Goal: Transaction & Acquisition: Purchase product/service

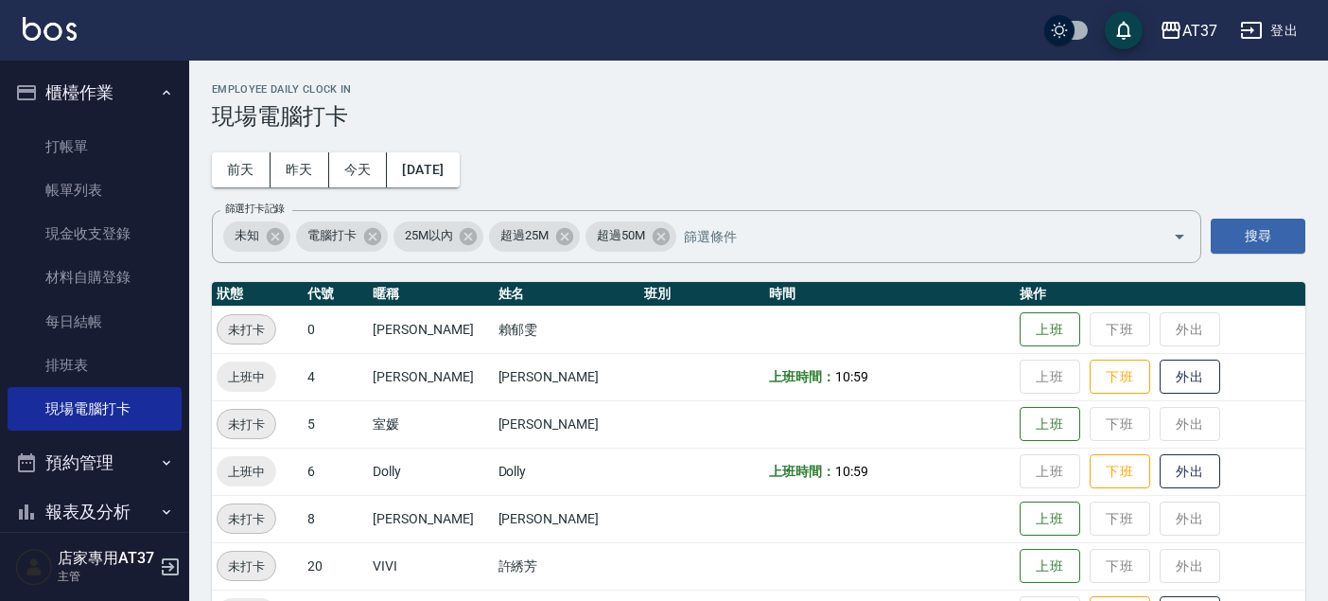
scroll to position [210, 0]
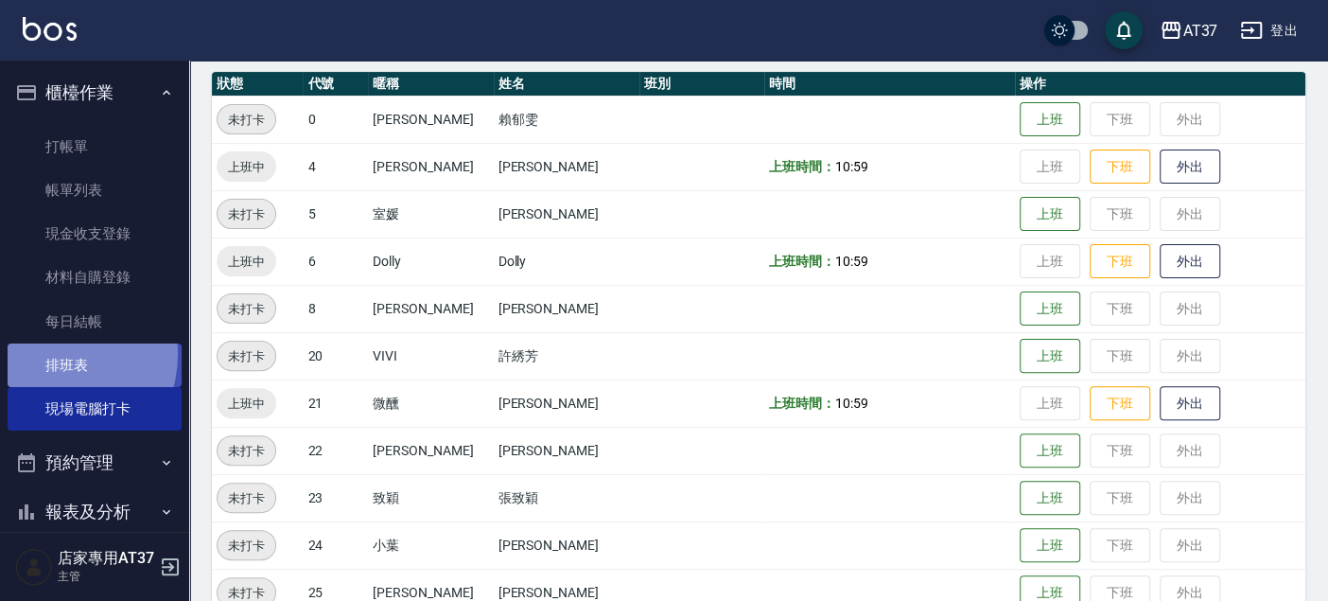
click at [48, 354] on link "排班表" at bounding box center [95, 365] width 174 height 44
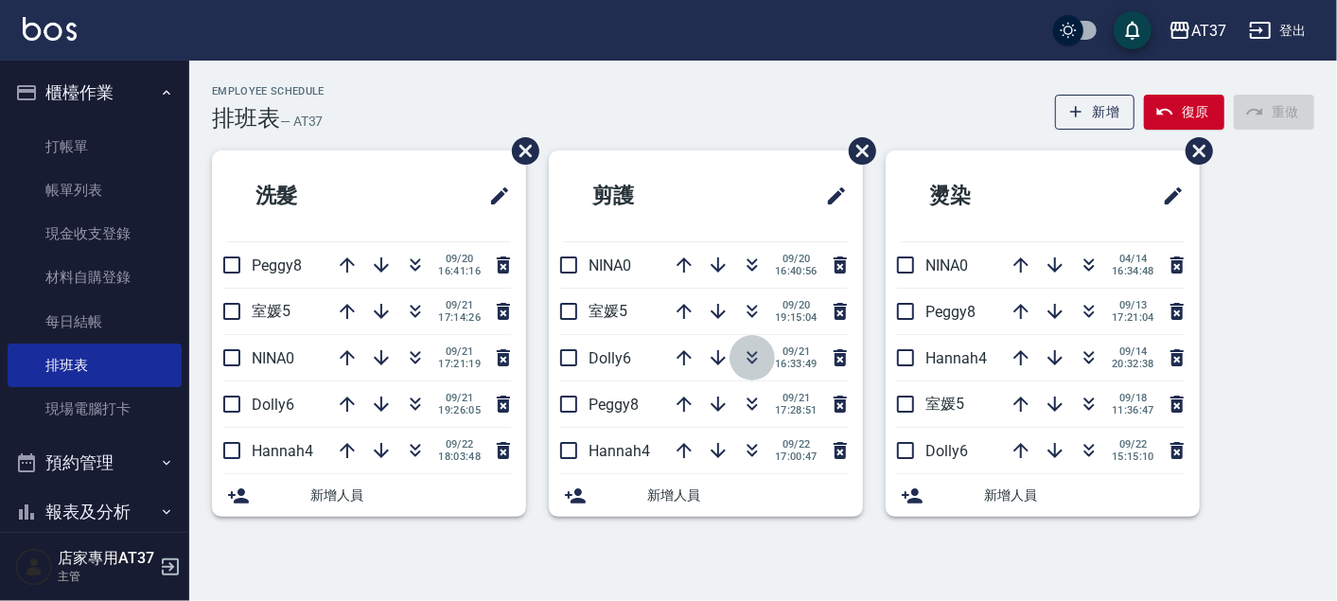
click at [753, 360] on icon "button" at bounding box center [752, 361] width 10 height 7
click at [1081, 361] on icon "button" at bounding box center [1089, 357] width 23 height 23
click at [754, 358] on icon "button" at bounding box center [752, 361] width 10 height 7
click at [752, 354] on icon "button" at bounding box center [752, 354] width 10 height 7
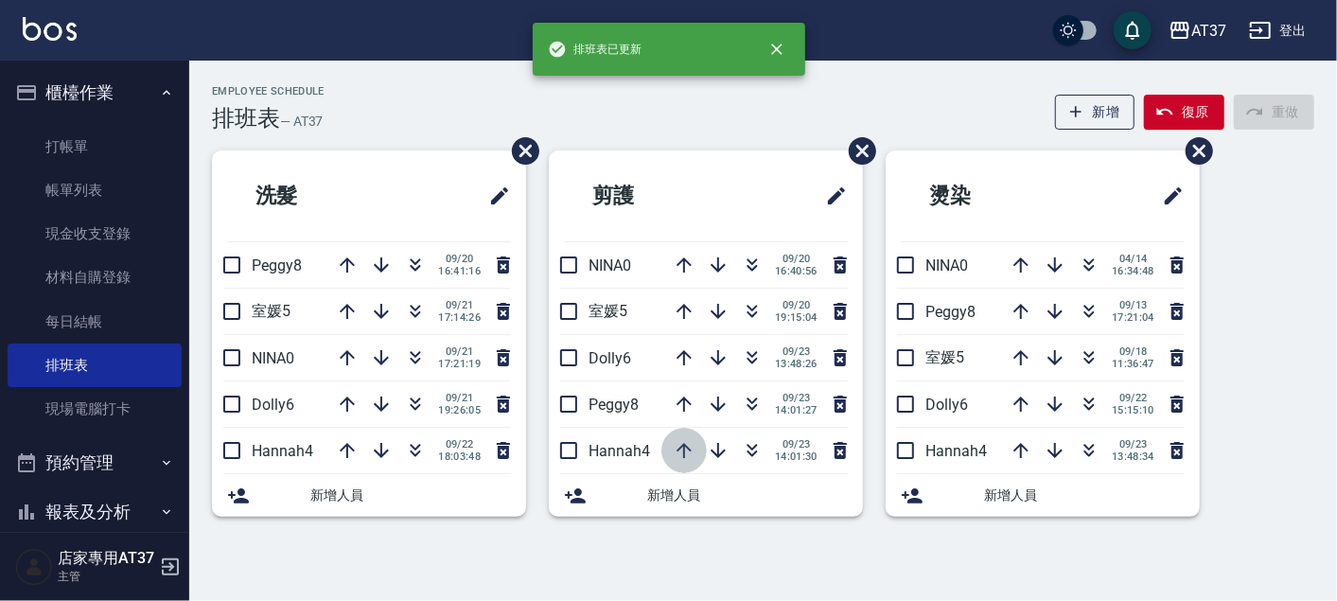
click at [687, 448] on icon "button" at bounding box center [684, 450] width 23 height 23
click at [686, 399] on icon "button" at bounding box center [683, 403] width 15 height 15
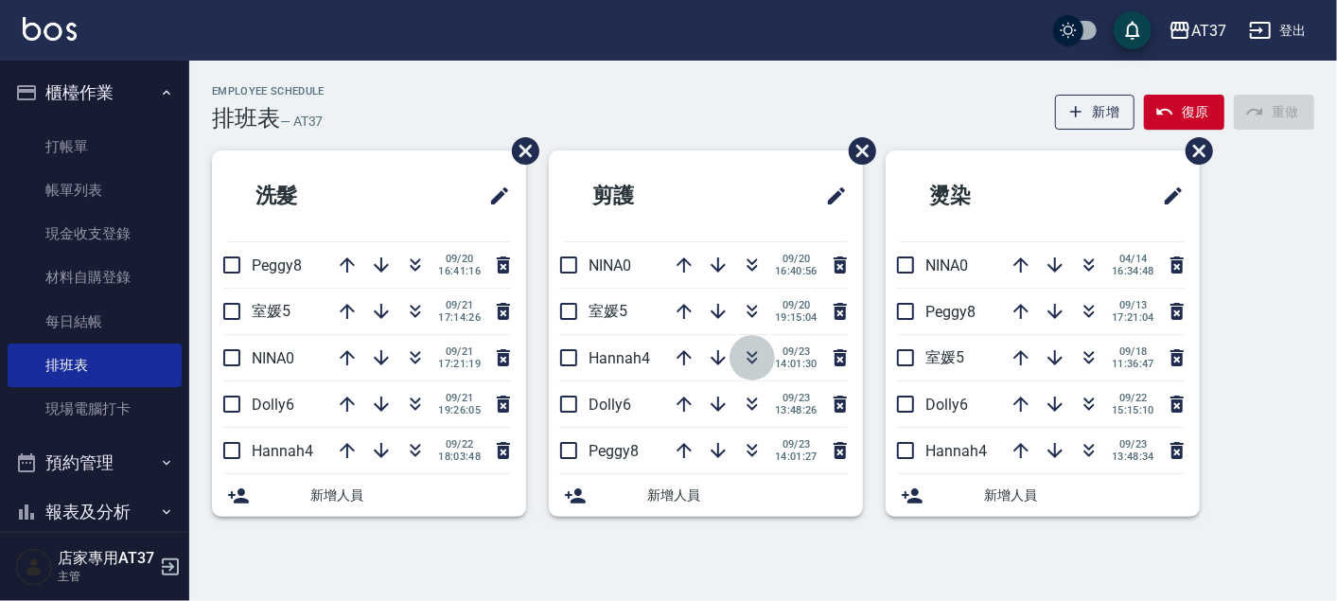
click at [747, 358] on icon "button" at bounding box center [752, 361] width 10 height 7
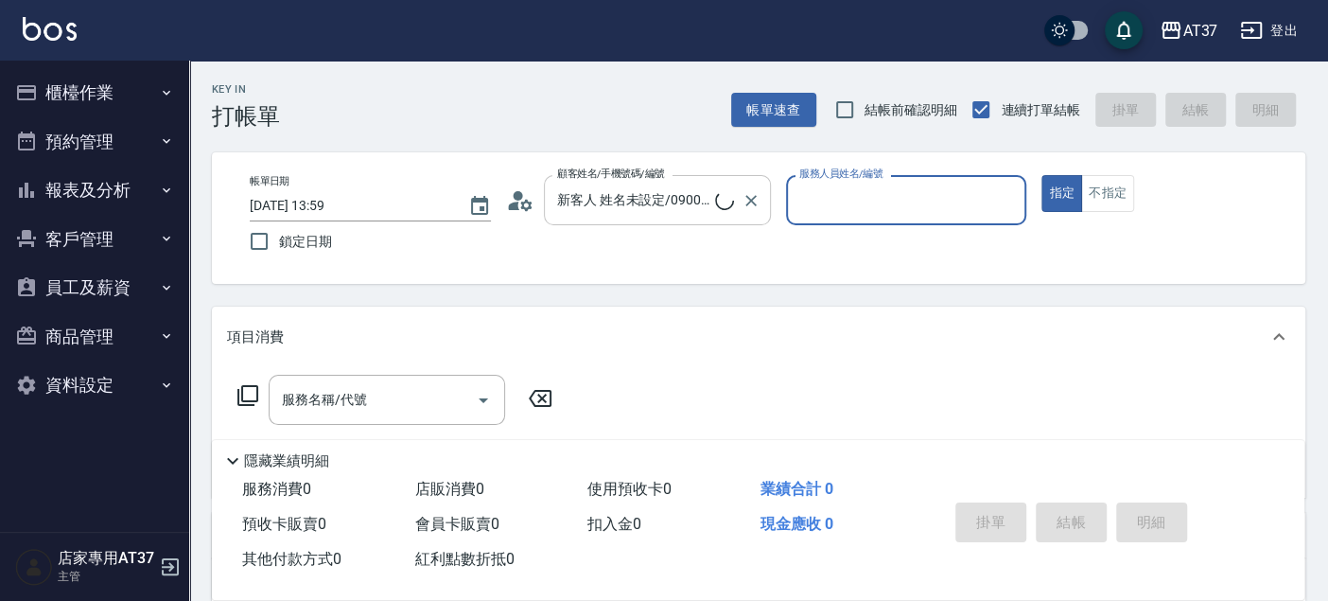
type input "新客人 姓名未設定/00000/null"
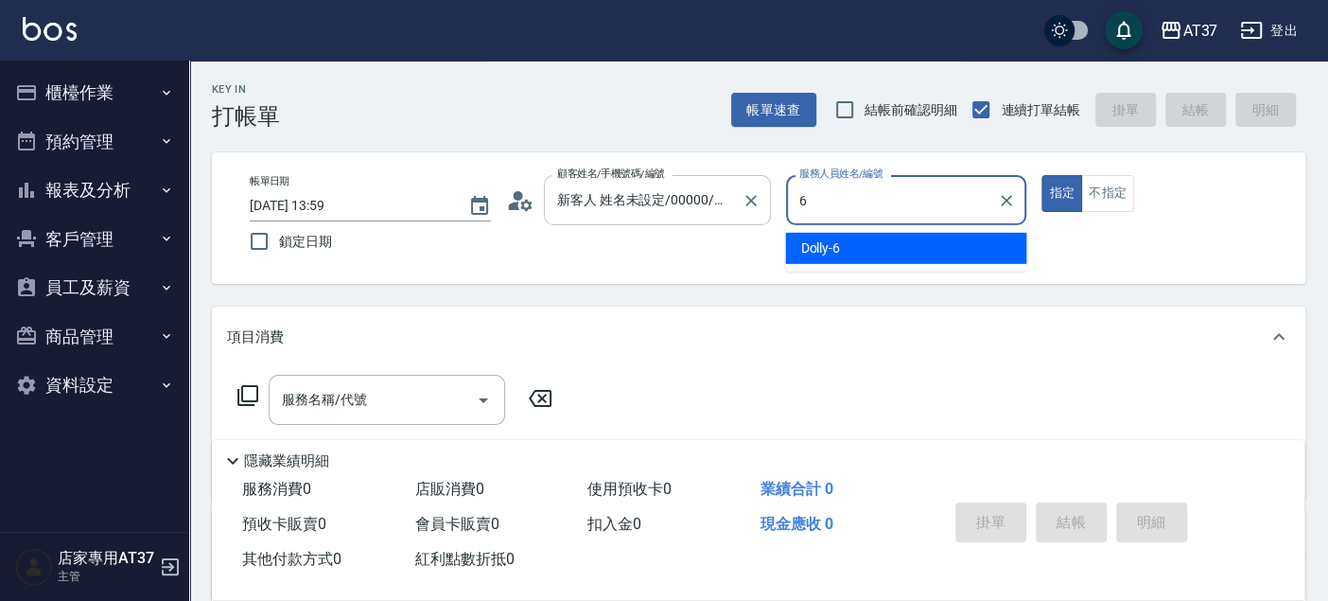
type input "6"
type button "true"
type input "Dolly-6"
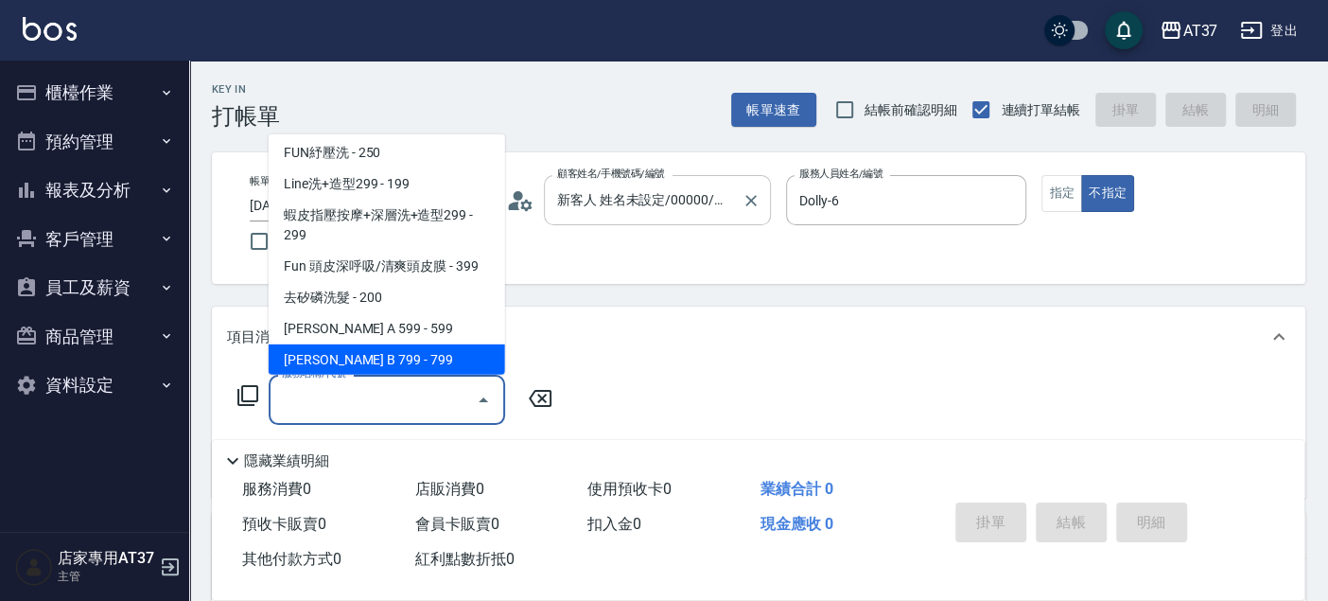
scroll to position [286, 0]
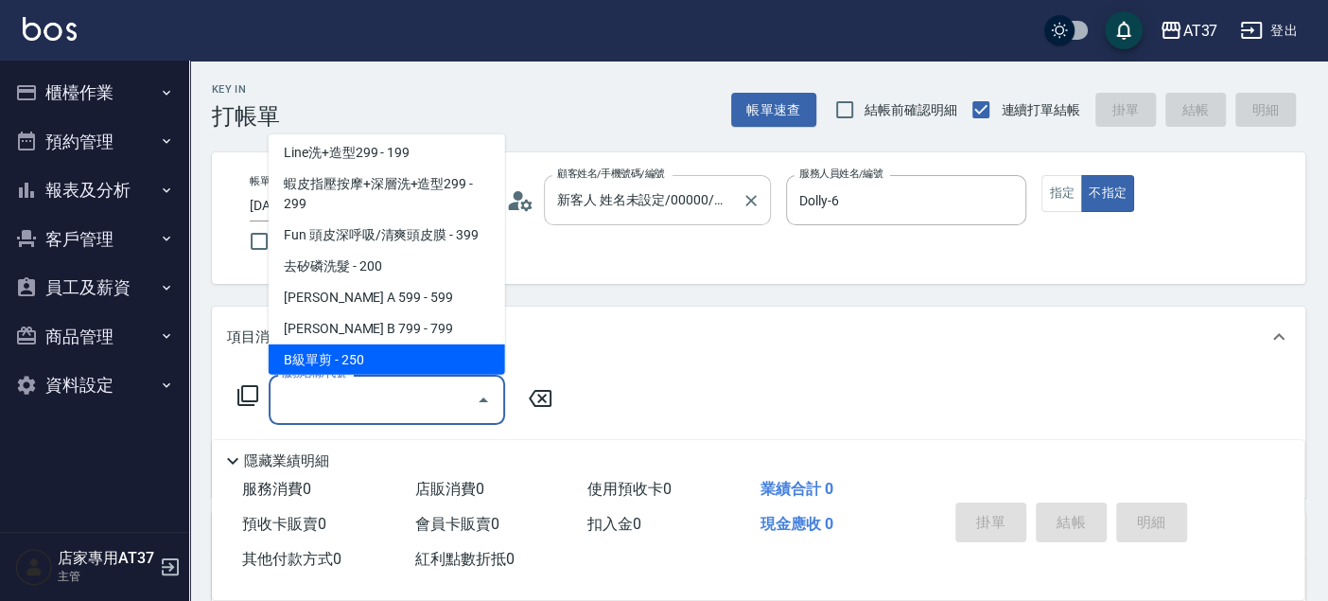
type input "B級單剪(201)"
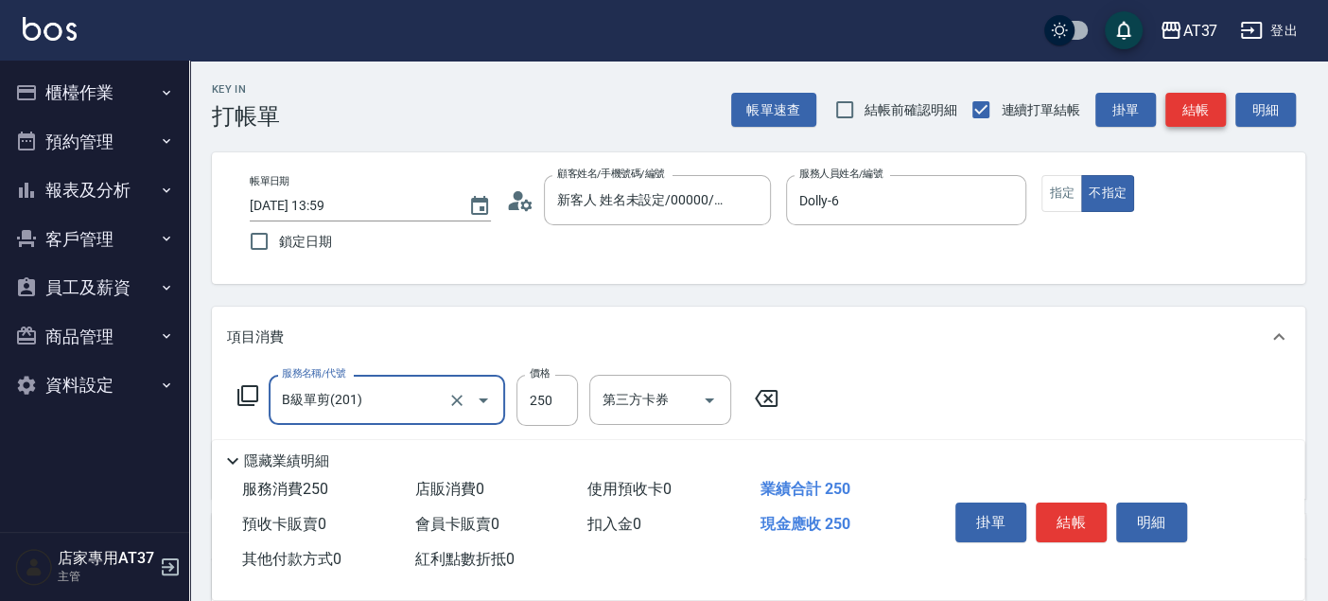
click at [1190, 107] on button "結帳" at bounding box center [1196, 110] width 61 height 35
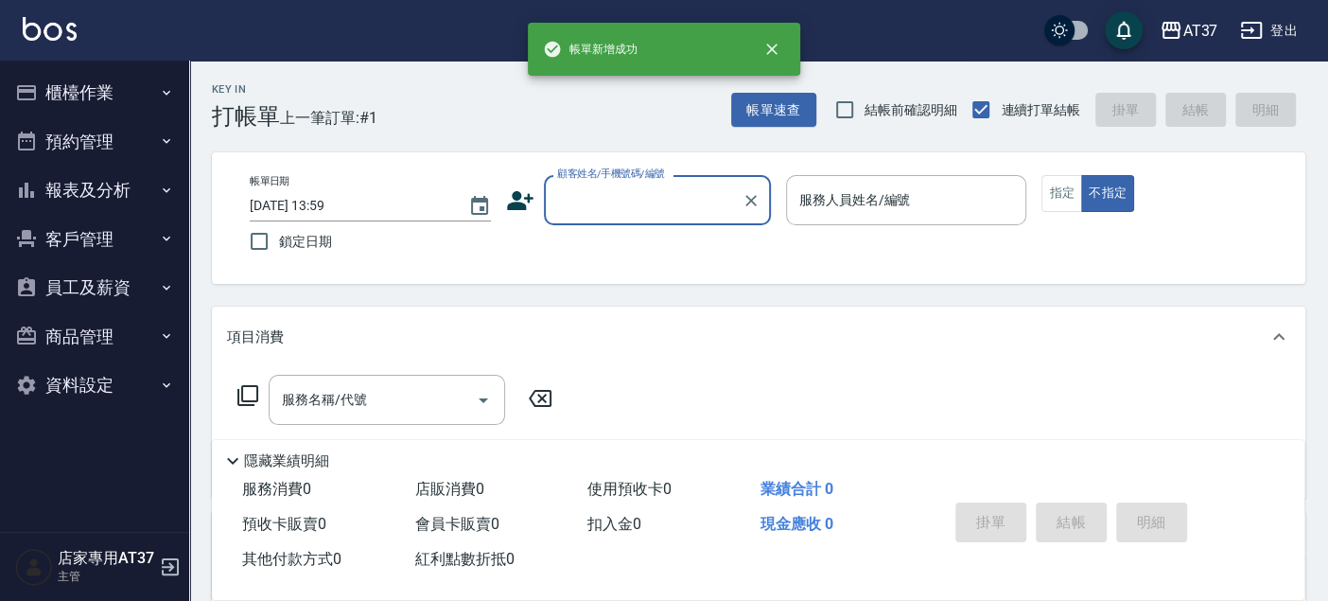
scroll to position [0, 0]
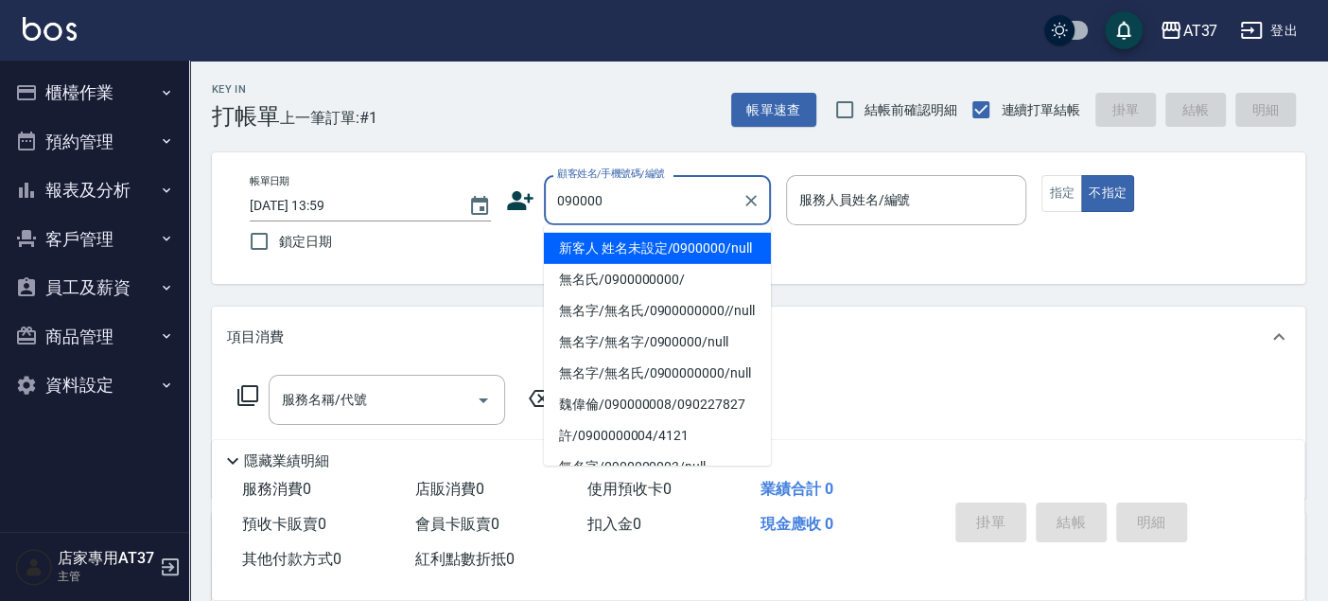
type input "新客人 姓名未設定/0900000/null"
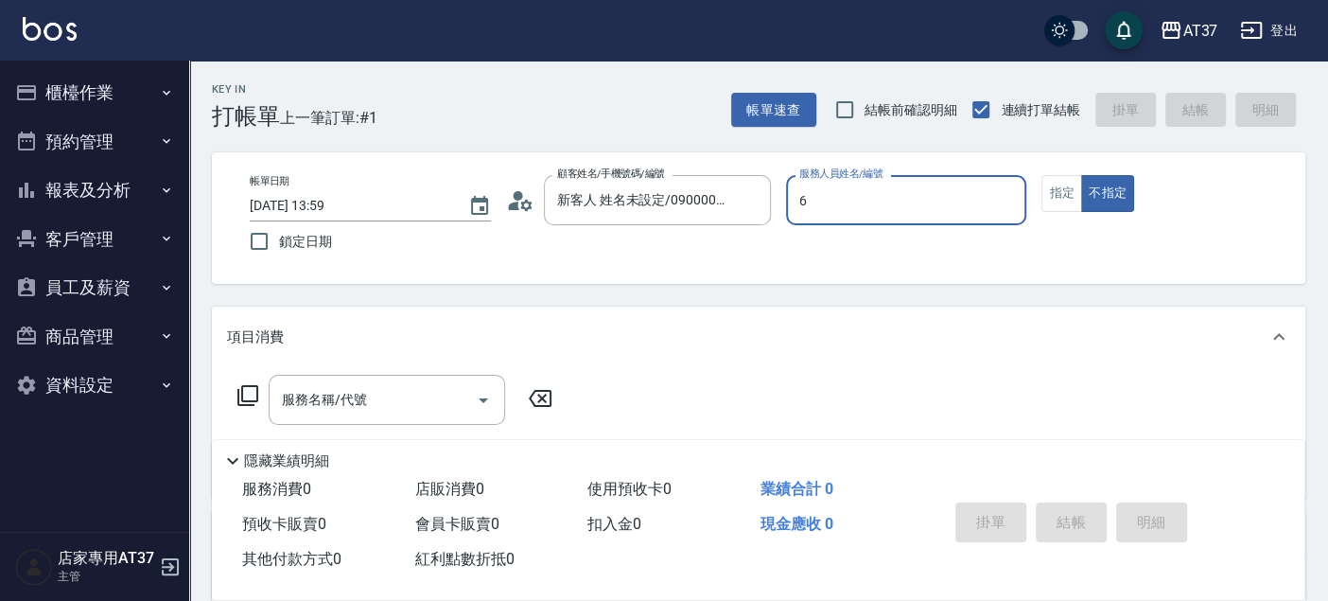
type input "6"
type button "false"
type input "Dolly-6"
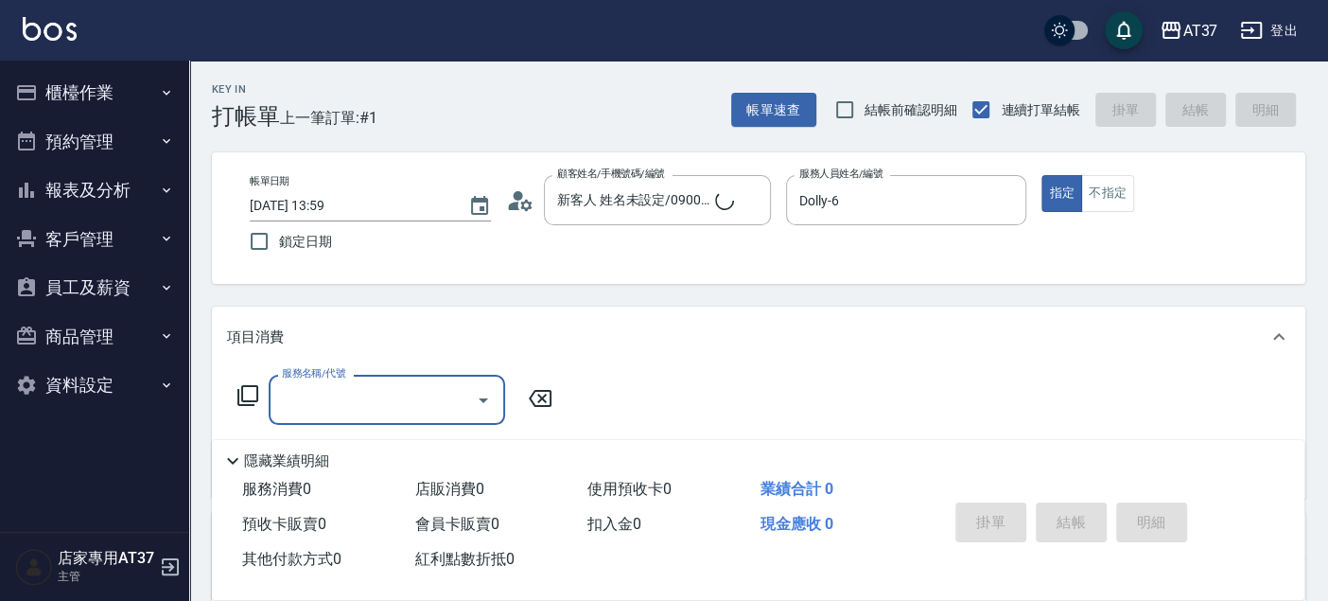
type input "新客人 姓名未設定/090000/null"
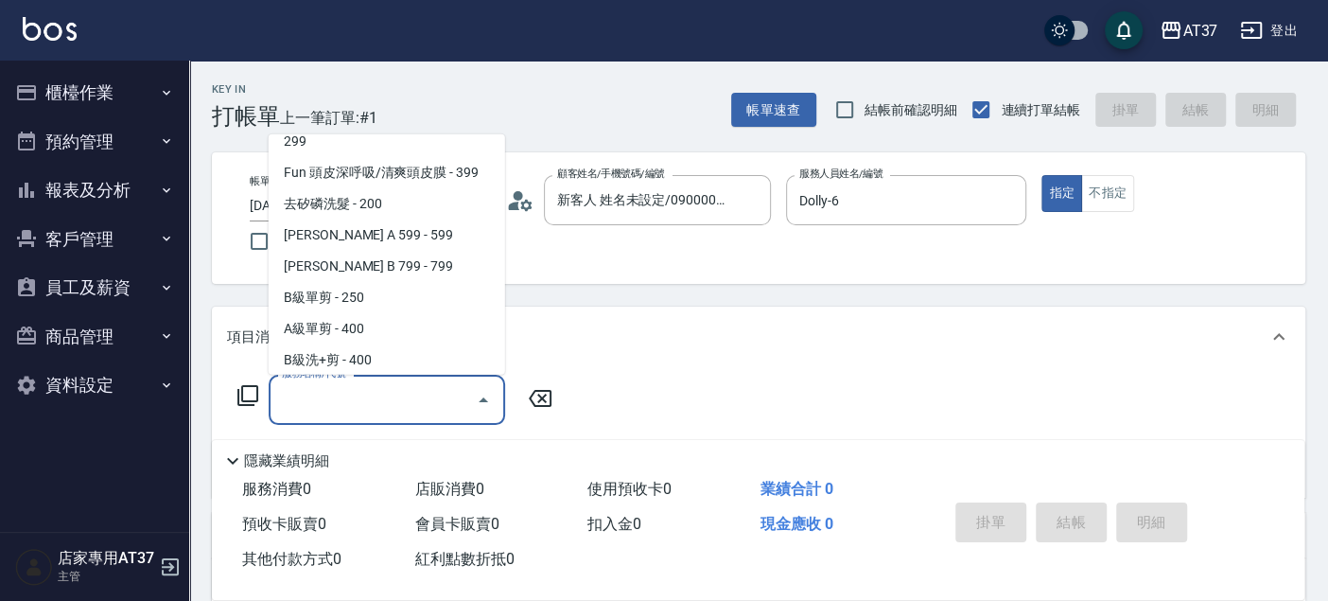
scroll to position [443, 0]
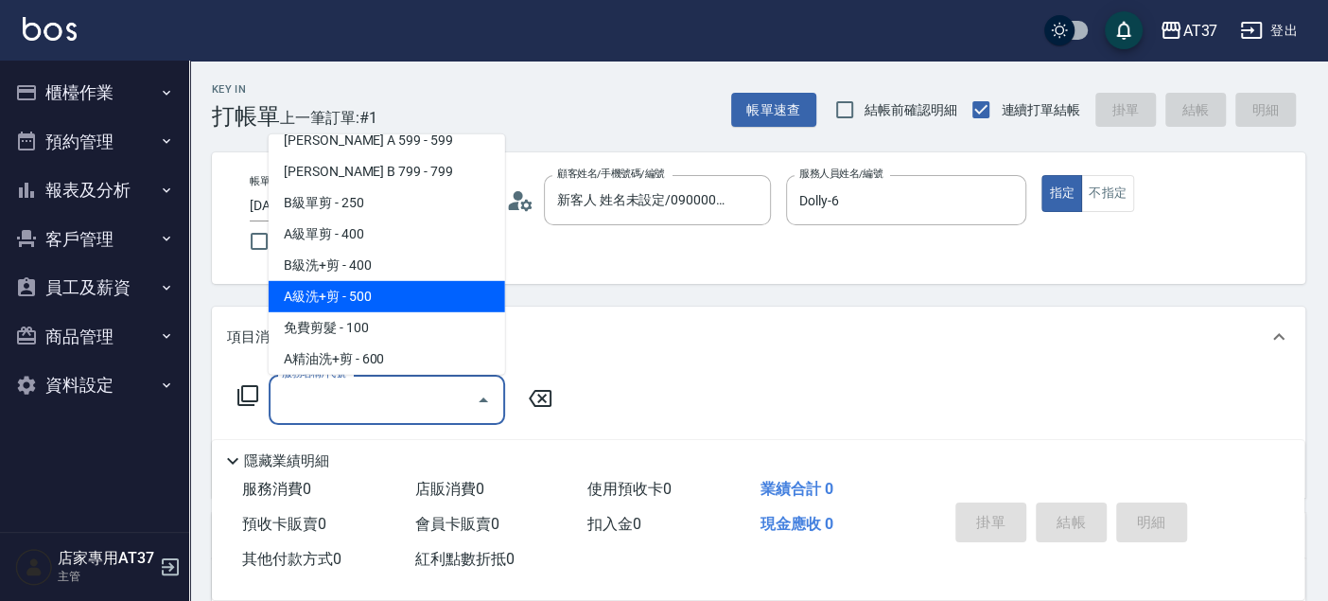
type input "A級洗+剪(204)"
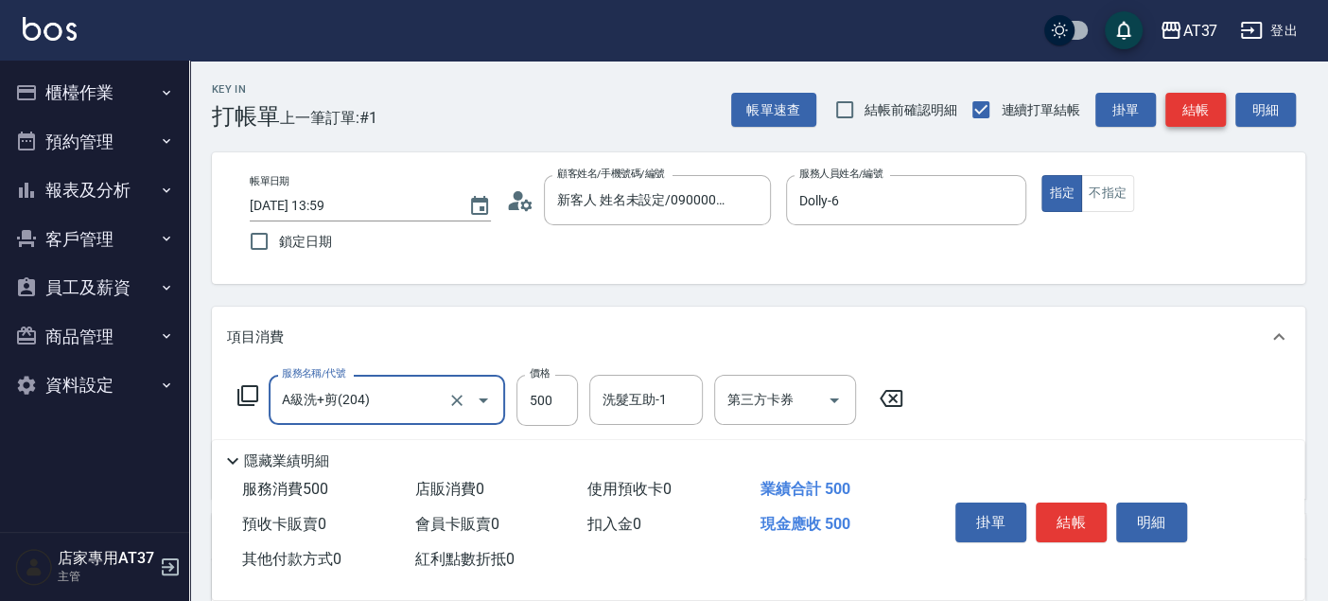
click at [1190, 107] on button "結帳" at bounding box center [1196, 110] width 61 height 35
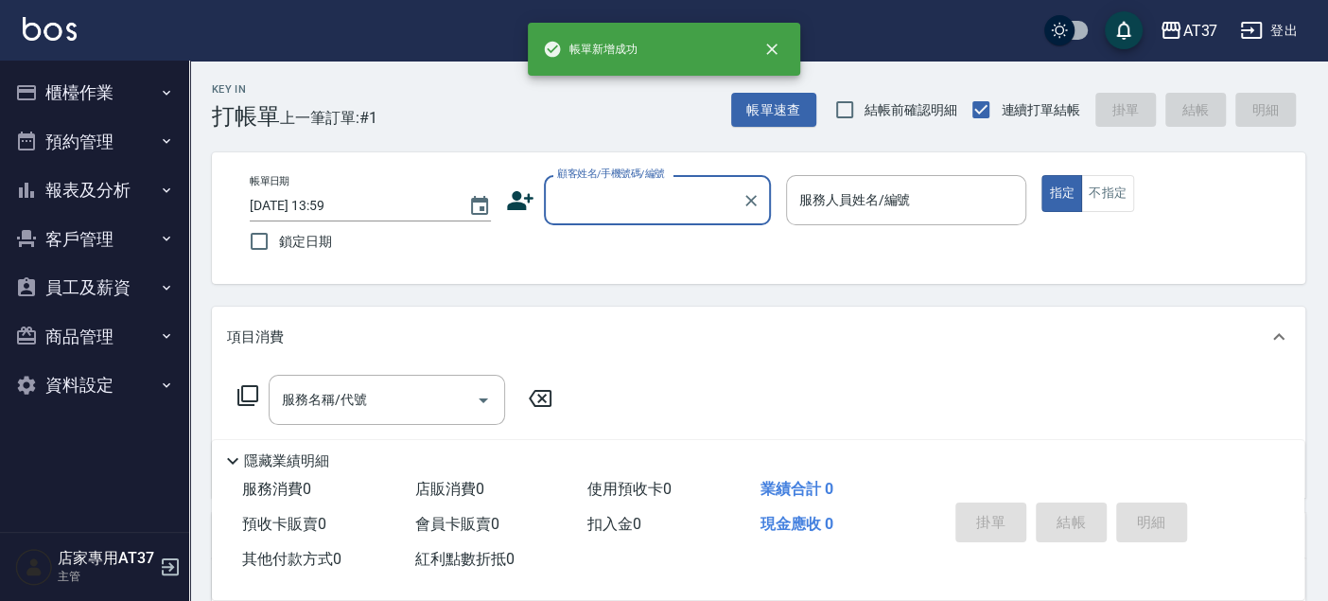
scroll to position [0, 0]
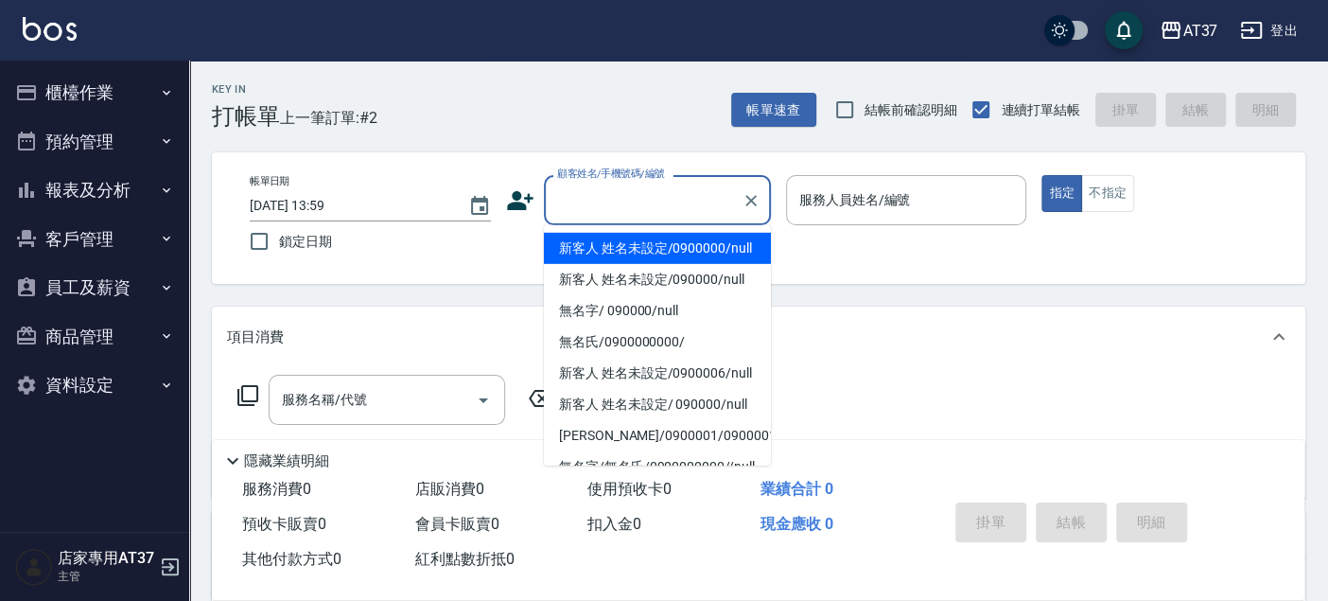
click at [579, 187] on input "顧客姓名/手機號碼/編號" at bounding box center [644, 200] width 182 height 33
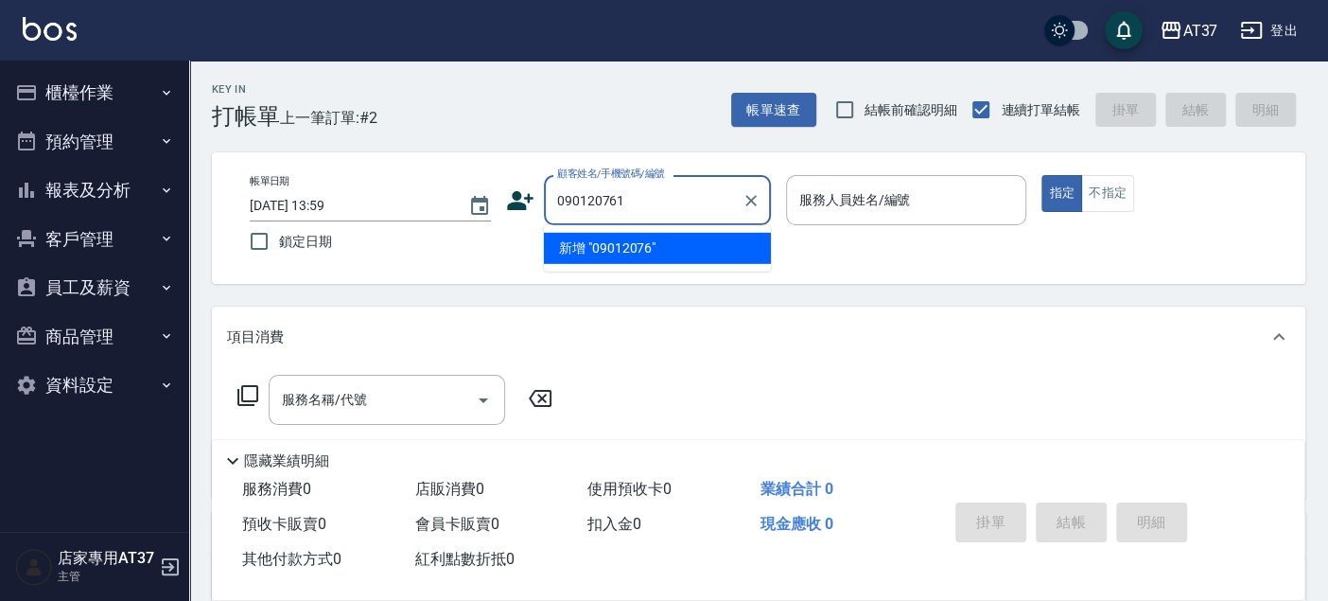
type input "0901207613"
click at [752, 202] on icon "Clear" at bounding box center [751, 200] width 19 height 19
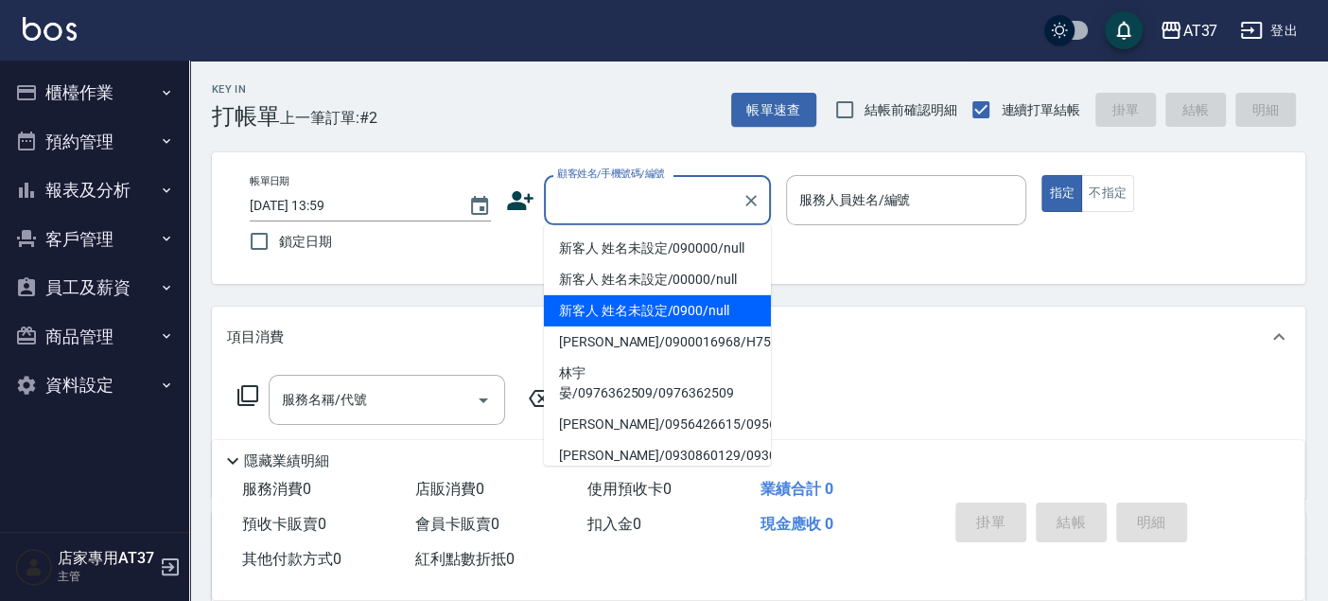
click at [659, 300] on li "新客人 姓名未設定/0900/null" at bounding box center [657, 310] width 227 height 31
type input "新客人 姓名未設定/0900/null"
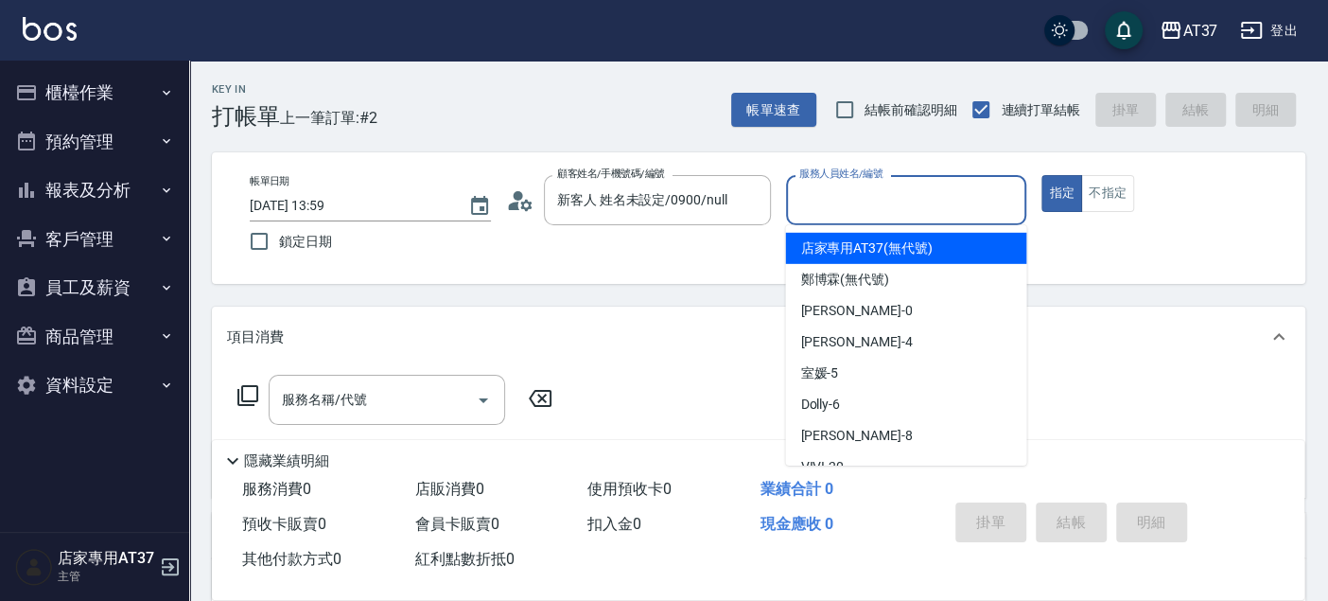
click at [840, 214] on input "服務人員姓名/編號" at bounding box center [907, 200] width 224 height 33
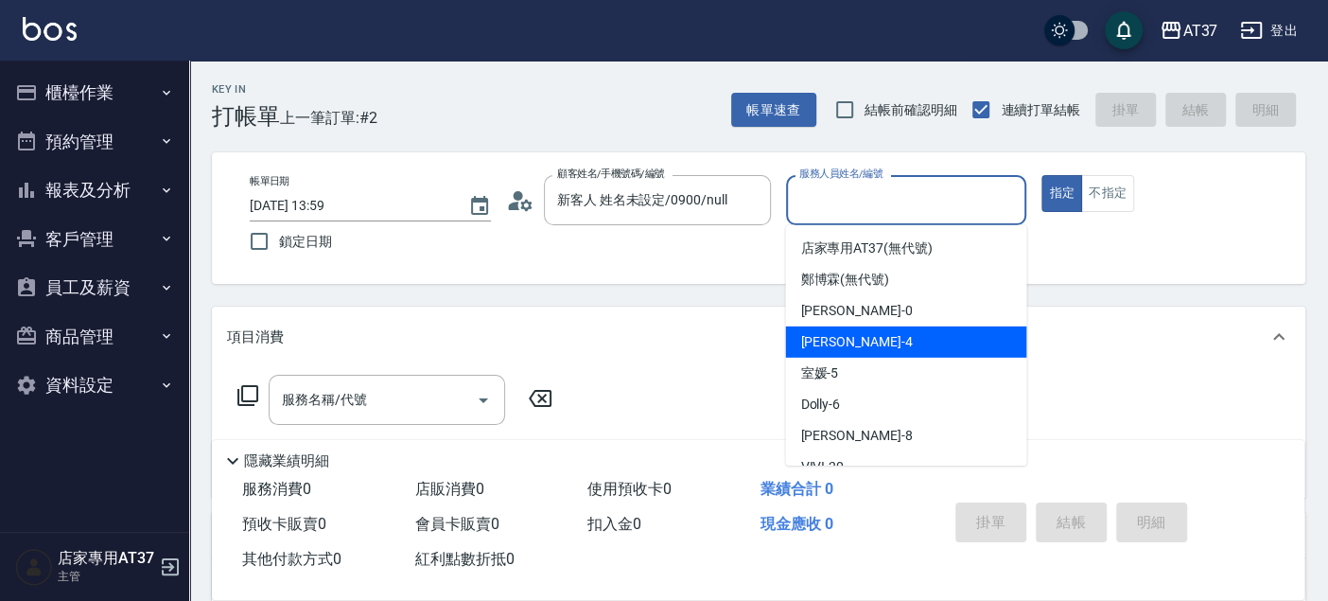
click at [886, 335] on div "[PERSON_NAME] -4" at bounding box center [905, 341] width 241 height 31
type input "[PERSON_NAME]-4"
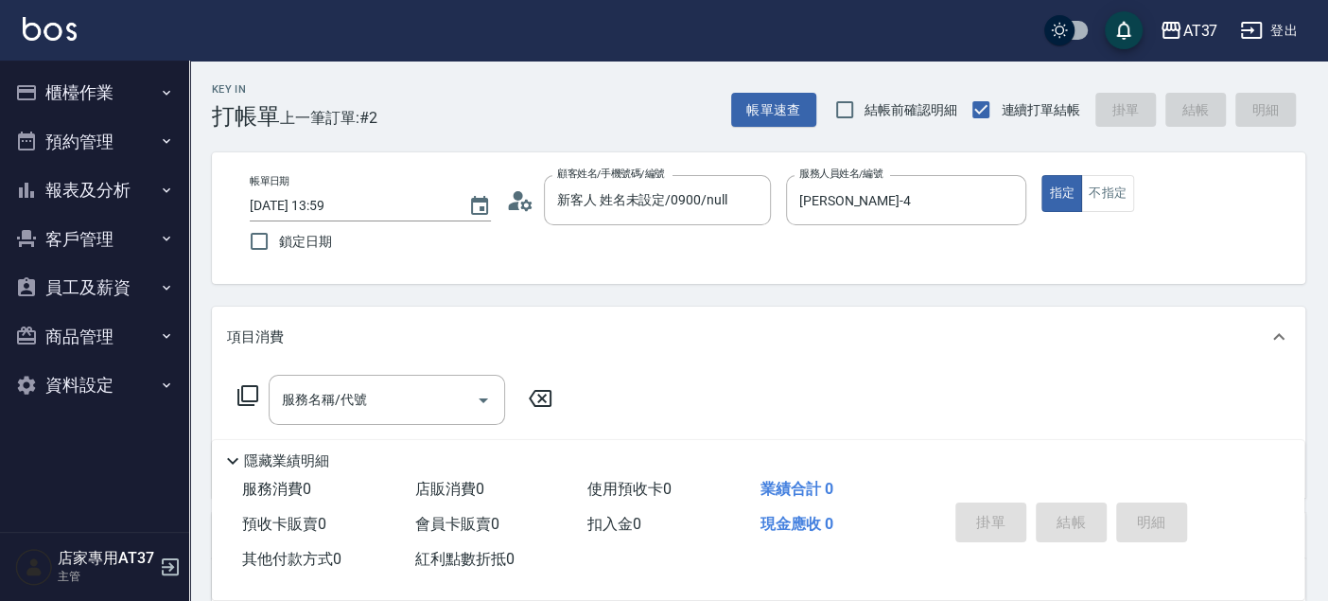
click at [1117, 173] on div "帳單日期 [DATE] 13:59 鎖定日期 顧客姓名/手機號碼/編號 新客人 姓名未設定/0900/null 顧客姓名/手機號碼/編號 服務人員姓名/編號 …" at bounding box center [759, 218] width 1094 height 132
click at [1117, 179] on button "不指定" at bounding box center [1107, 193] width 53 height 37
click at [383, 418] on div "服務名稱/代號" at bounding box center [387, 400] width 237 height 50
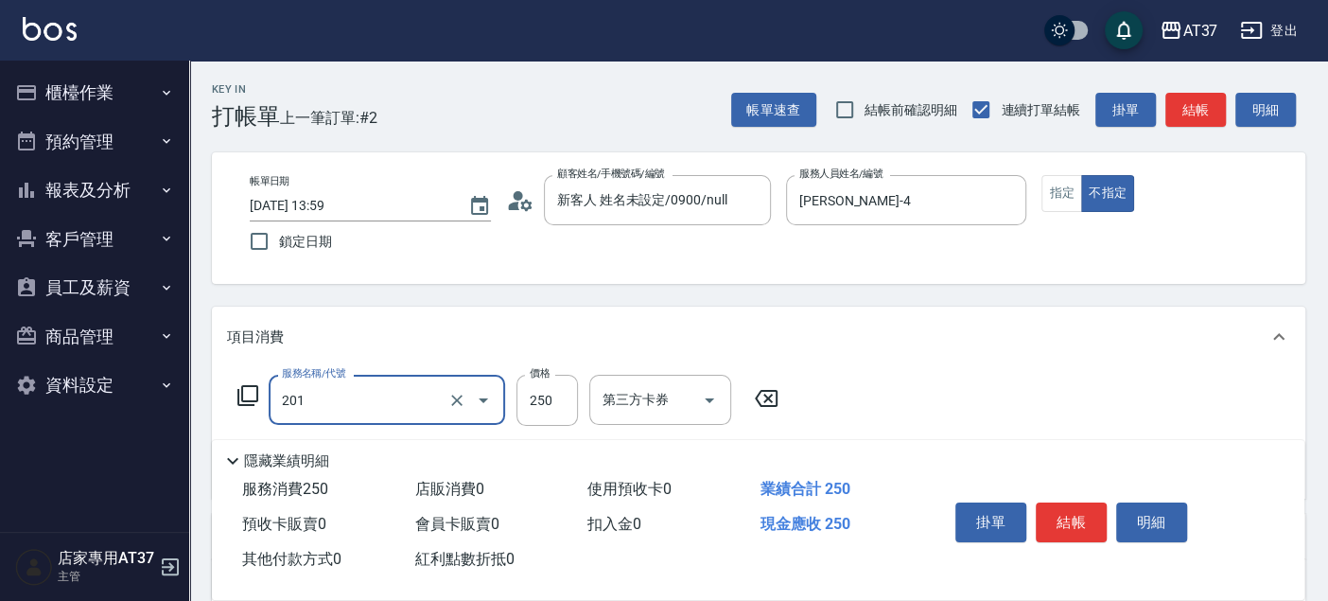
type input "B級單剪(201)"
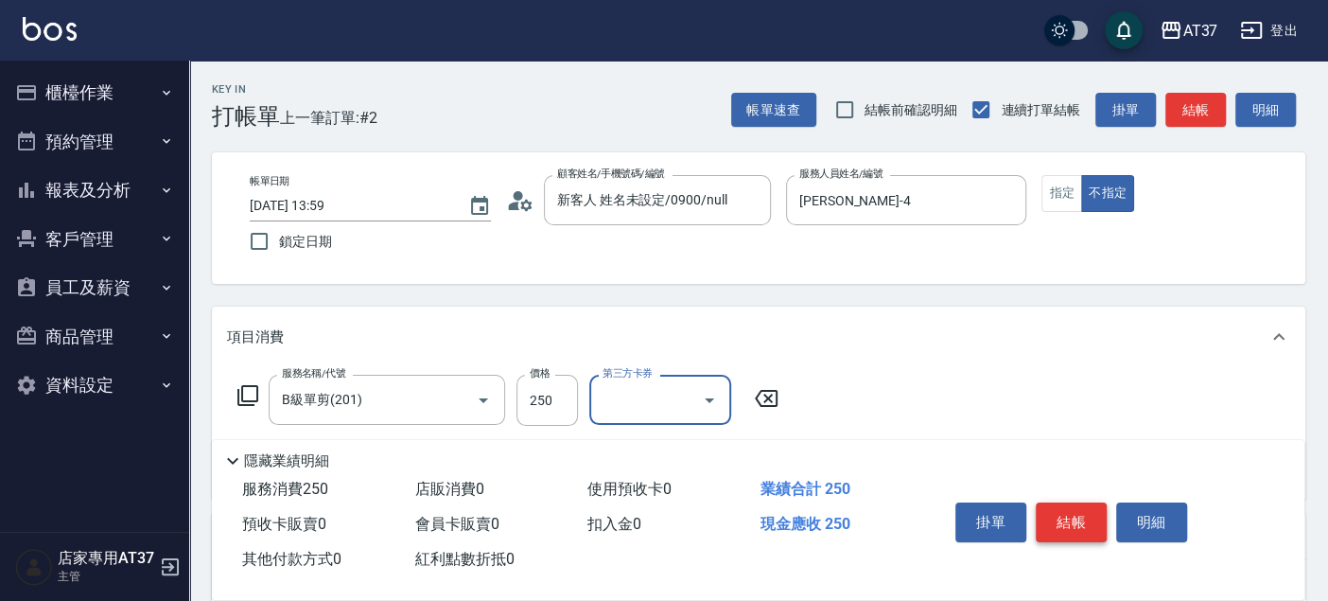
click at [1080, 512] on button "結帳" at bounding box center [1071, 522] width 71 height 40
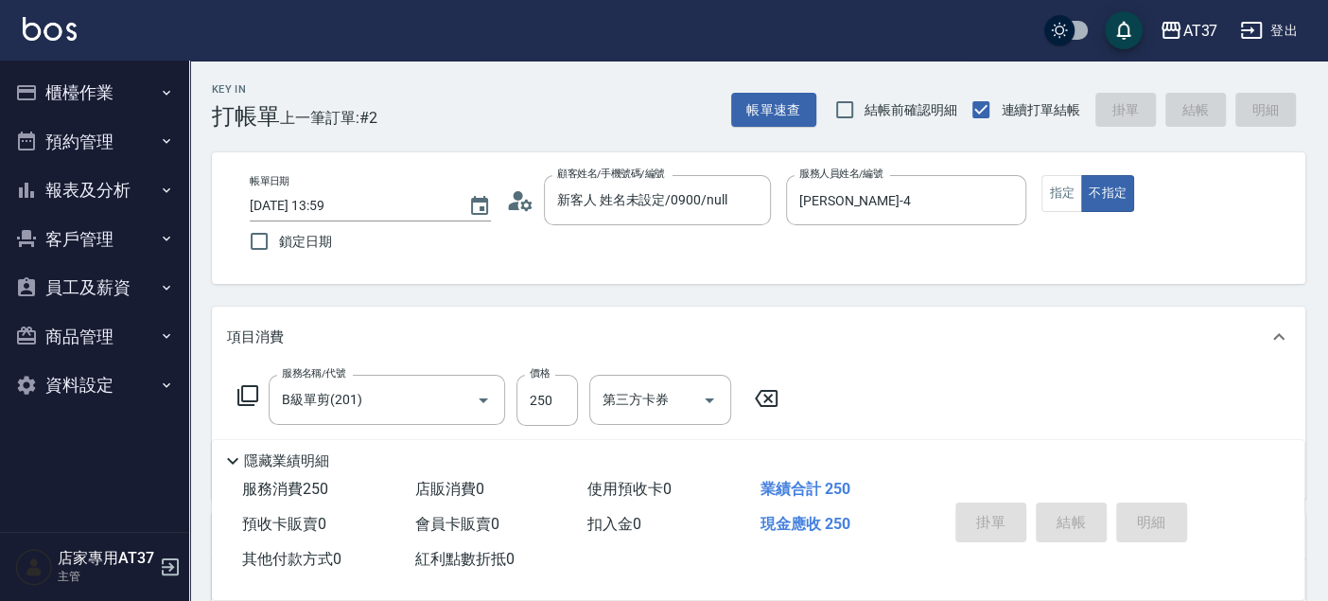
type input "[DATE] 14:27"
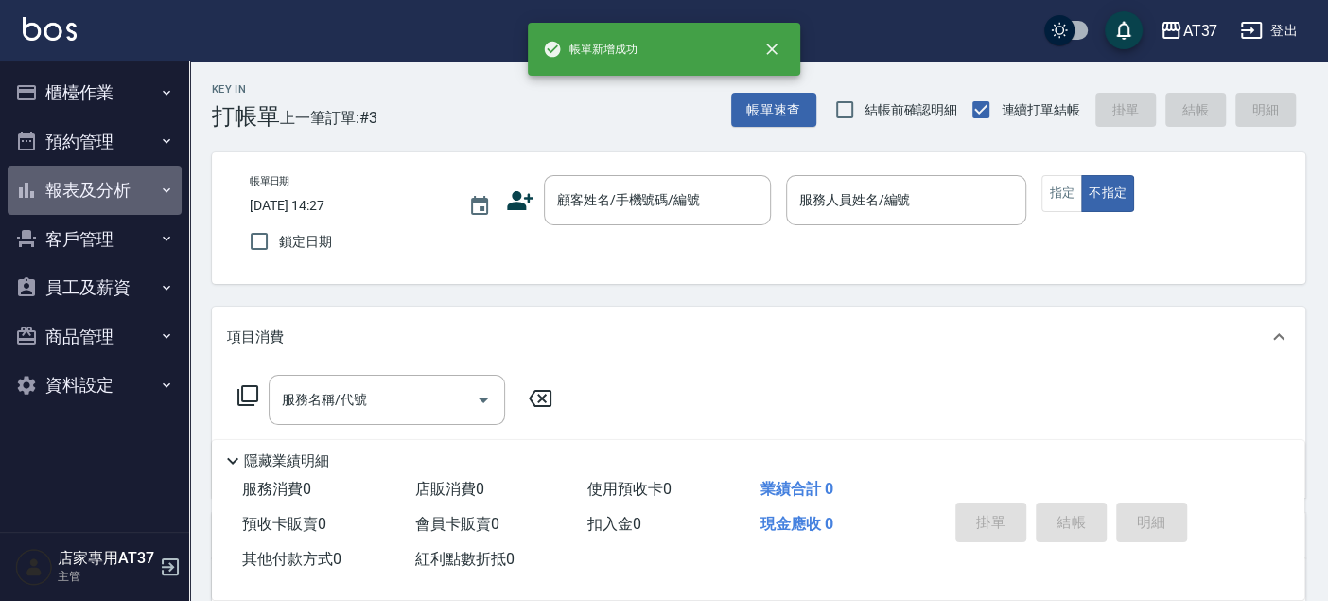
click at [111, 191] on button "報表及分析" at bounding box center [95, 190] width 174 height 49
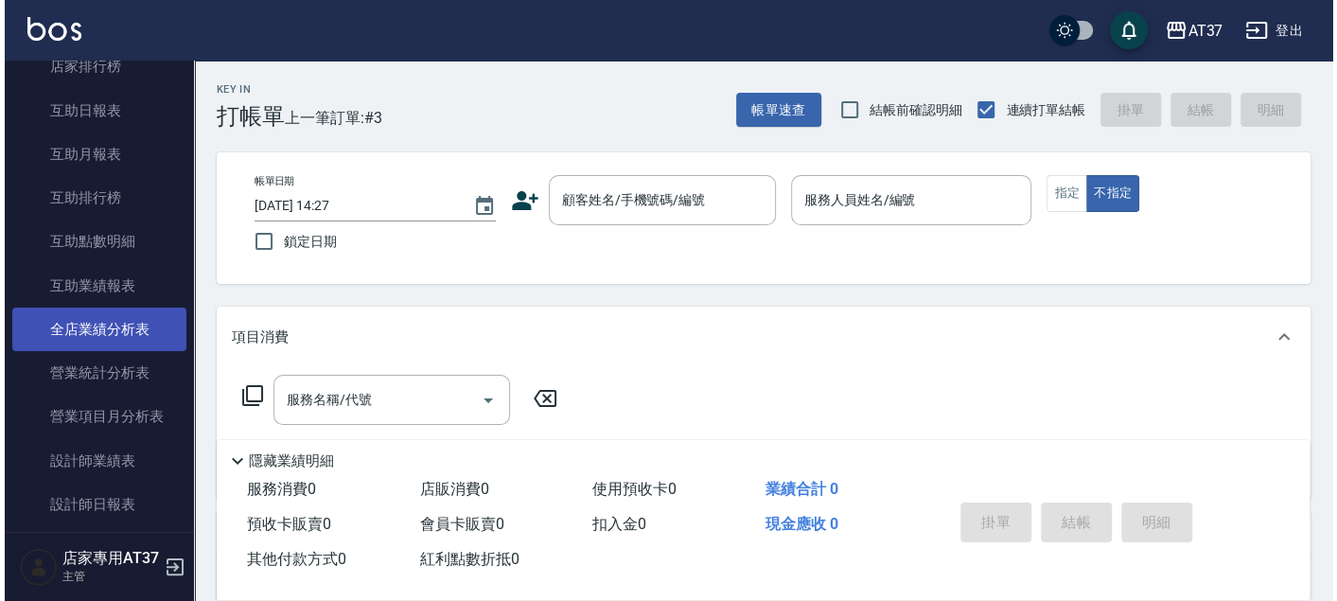
scroll to position [315, 0]
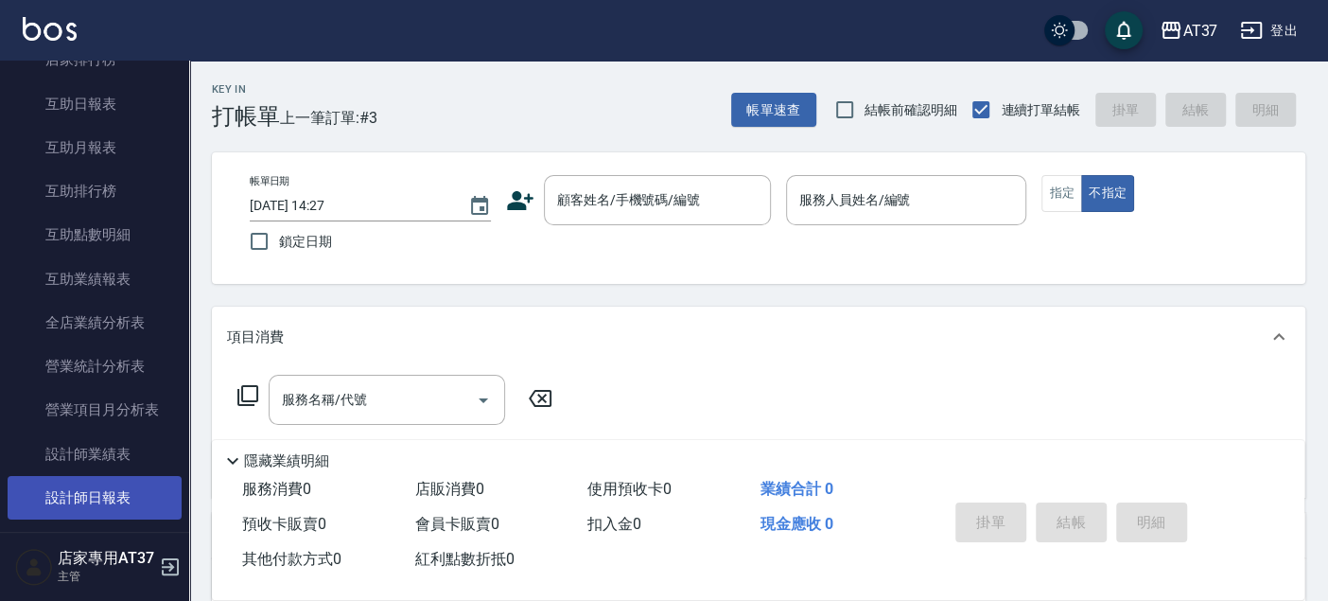
click at [114, 492] on link "設計師日報表" at bounding box center [95, 498] width 174 height 44
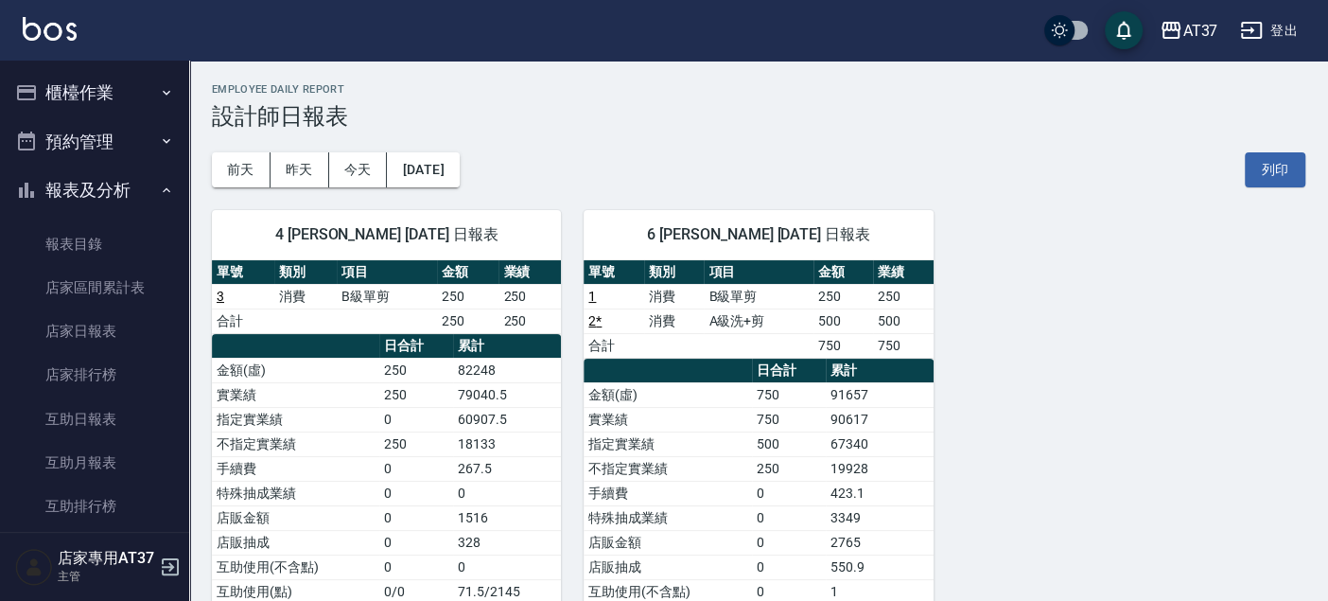
click at [100, 105] on button "櫃檯作業" at bounding box center [95, 92] width 174 height 49
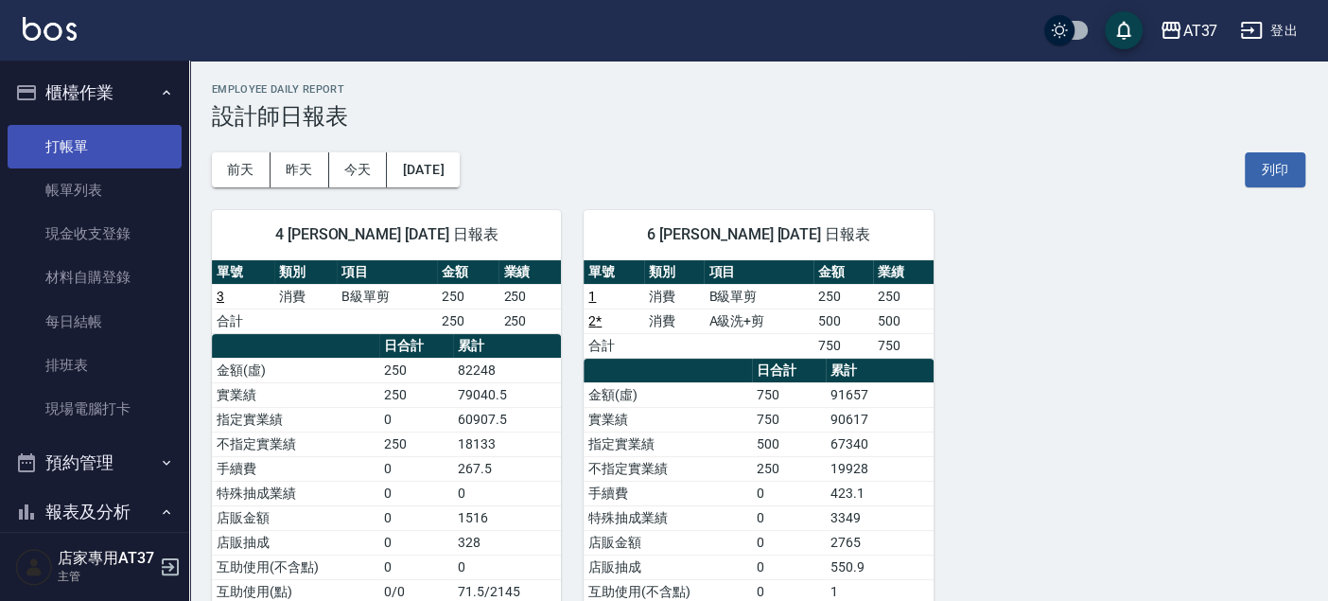
click at [114, 153] on link "打帳單" at bounding box center [95, 147] width 174 height 44
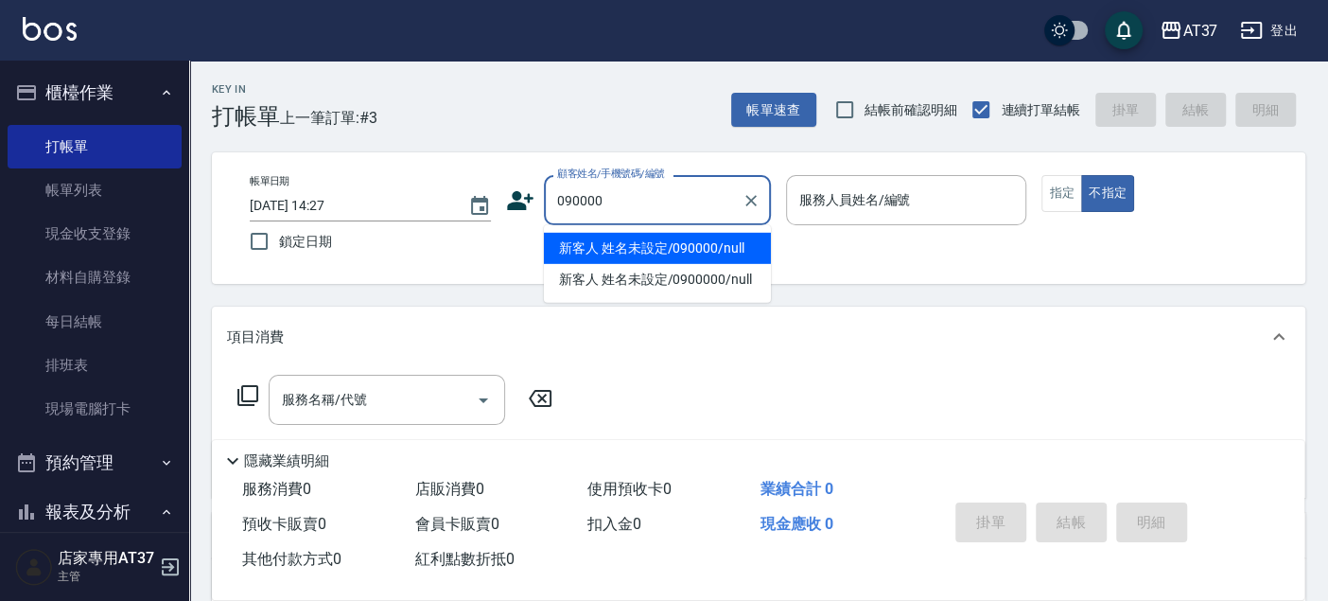
type input "新客人 姓名未設定/090000/null"
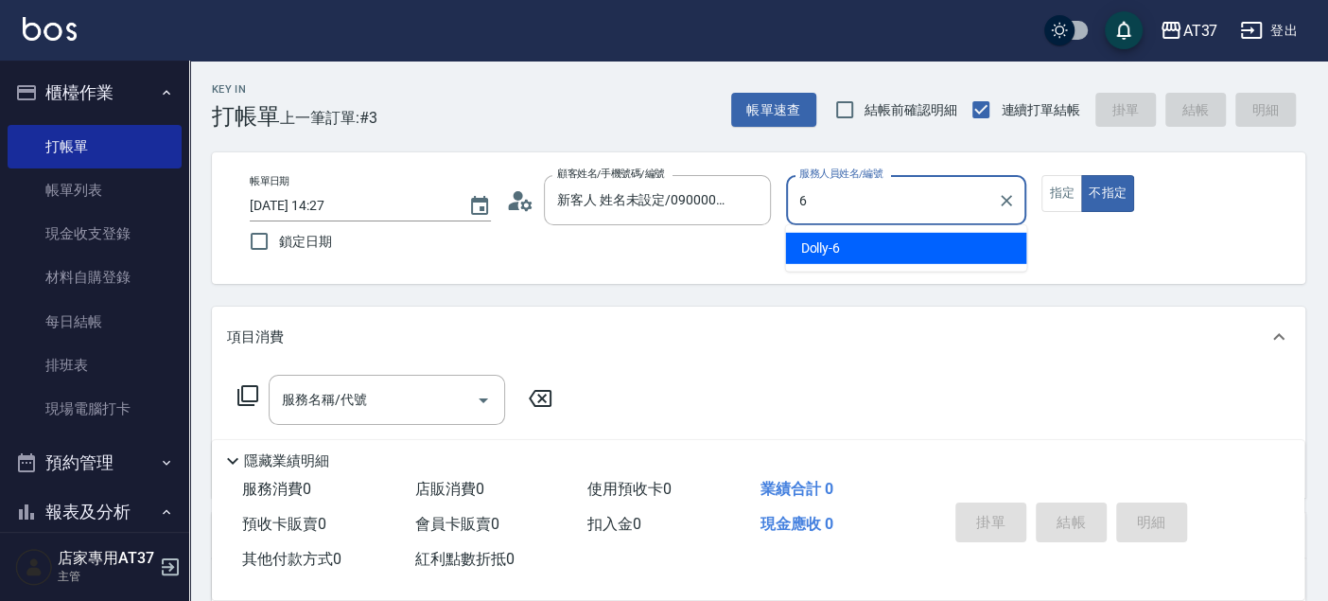
type input "6"
type button "false"
type input "Dolly-6"
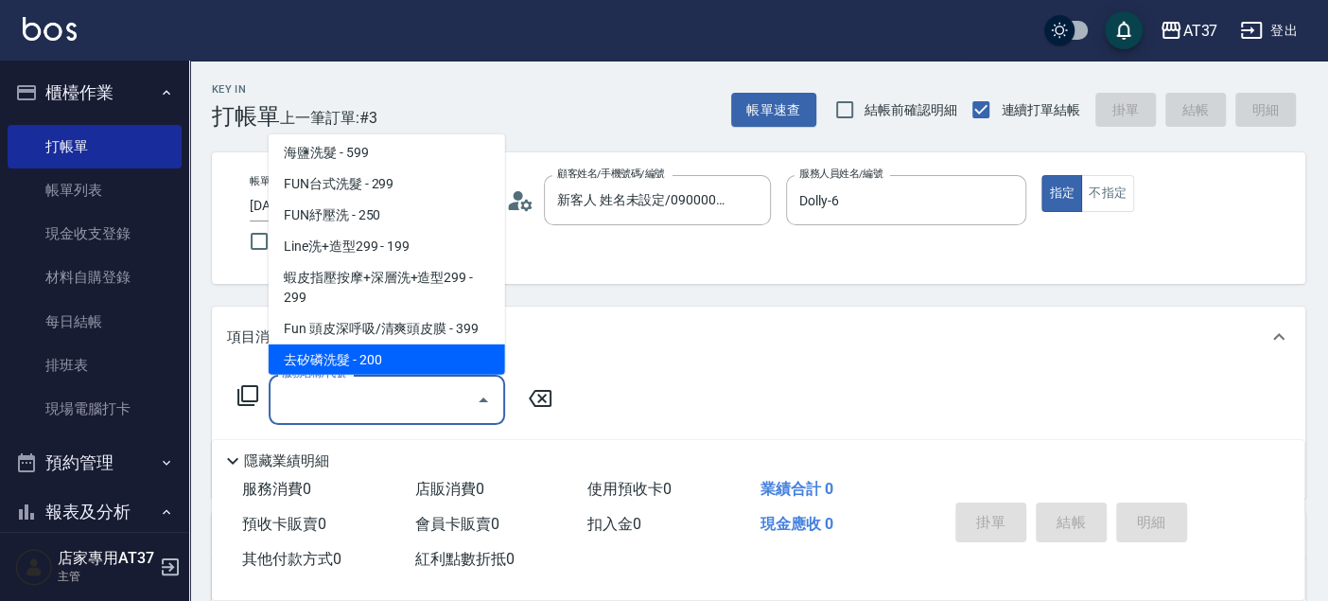
scroll to position [443, 0]
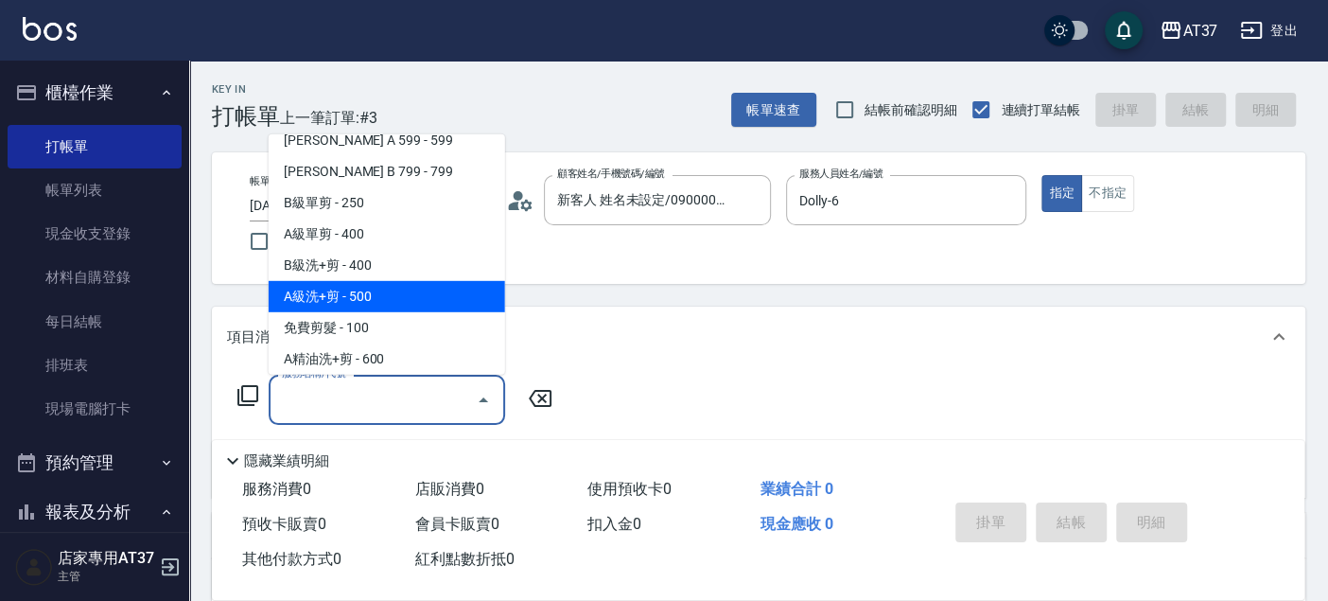
type input "A級洗+剪(204)"
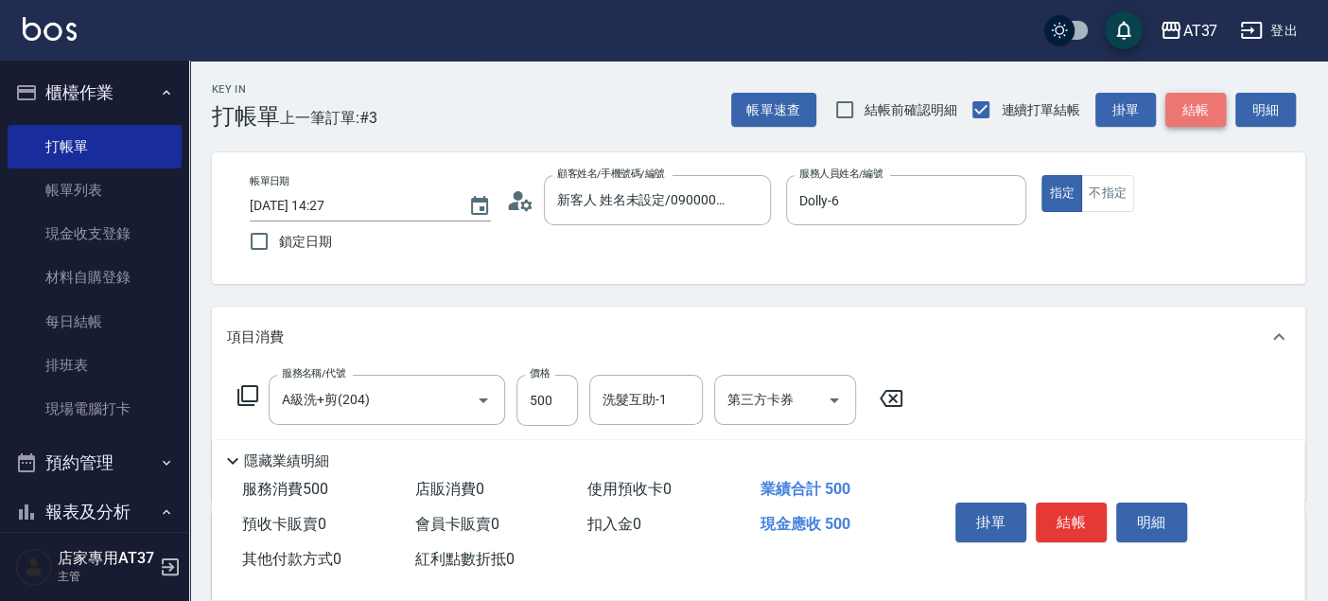
click at [1191, 105] on button "結帳" at bounding box center [1196, 110] width 61 height 35
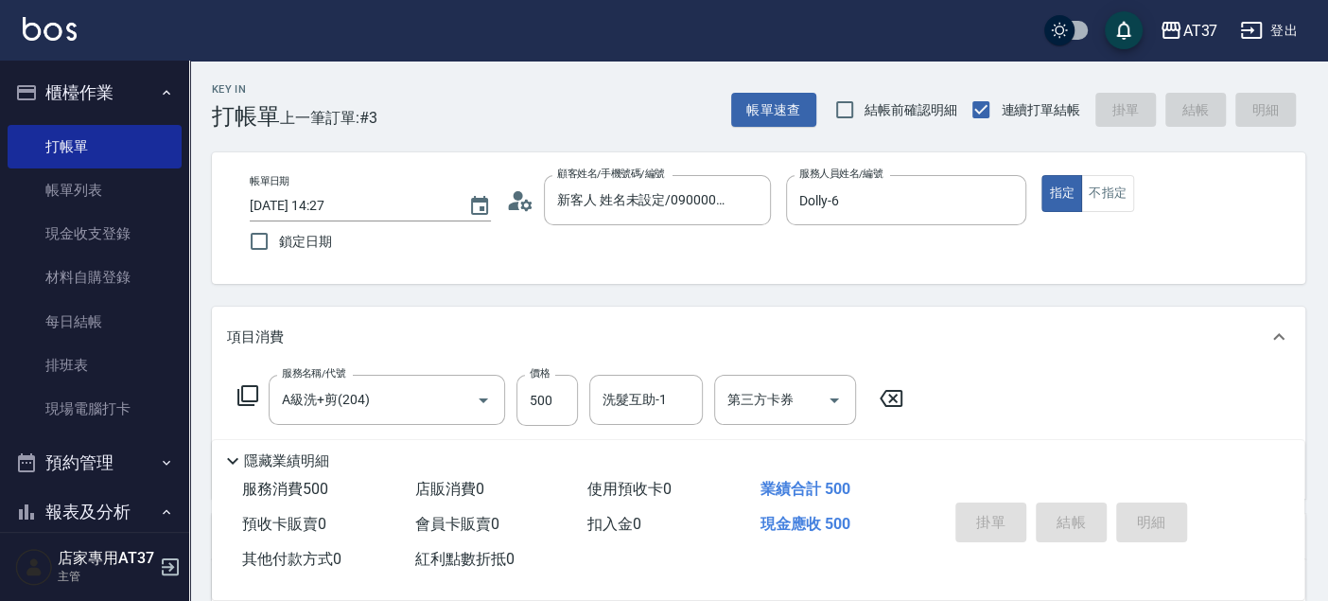
type input "[DATE] 14:29"
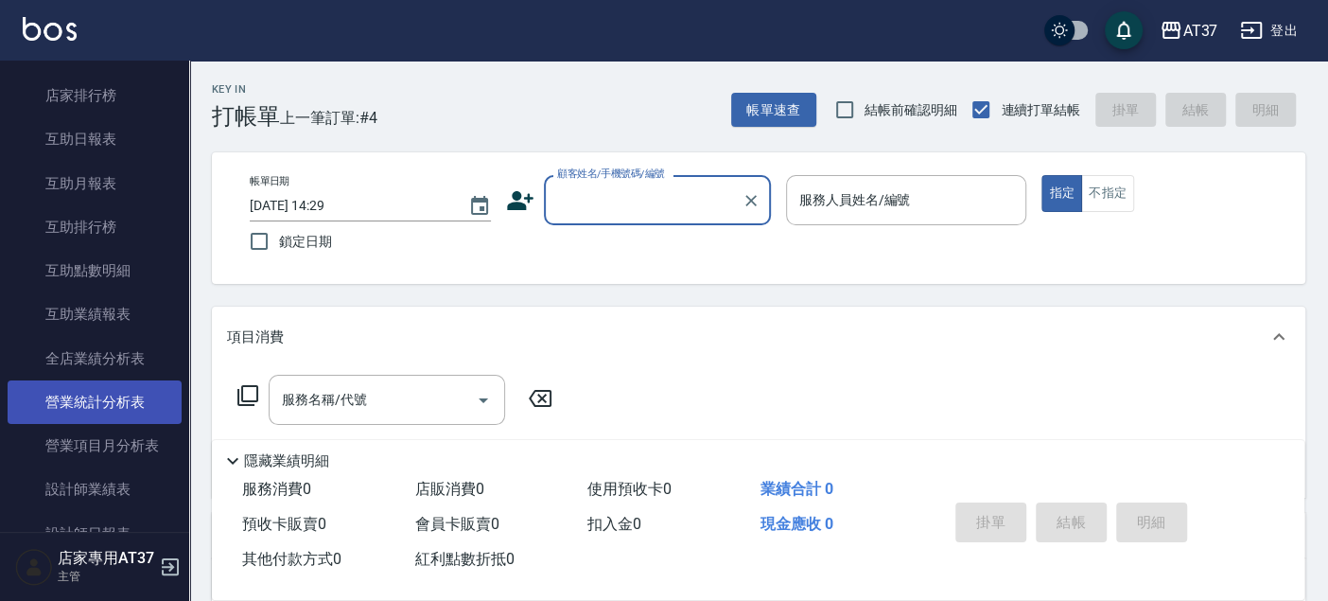
scroll to position [630, 0]
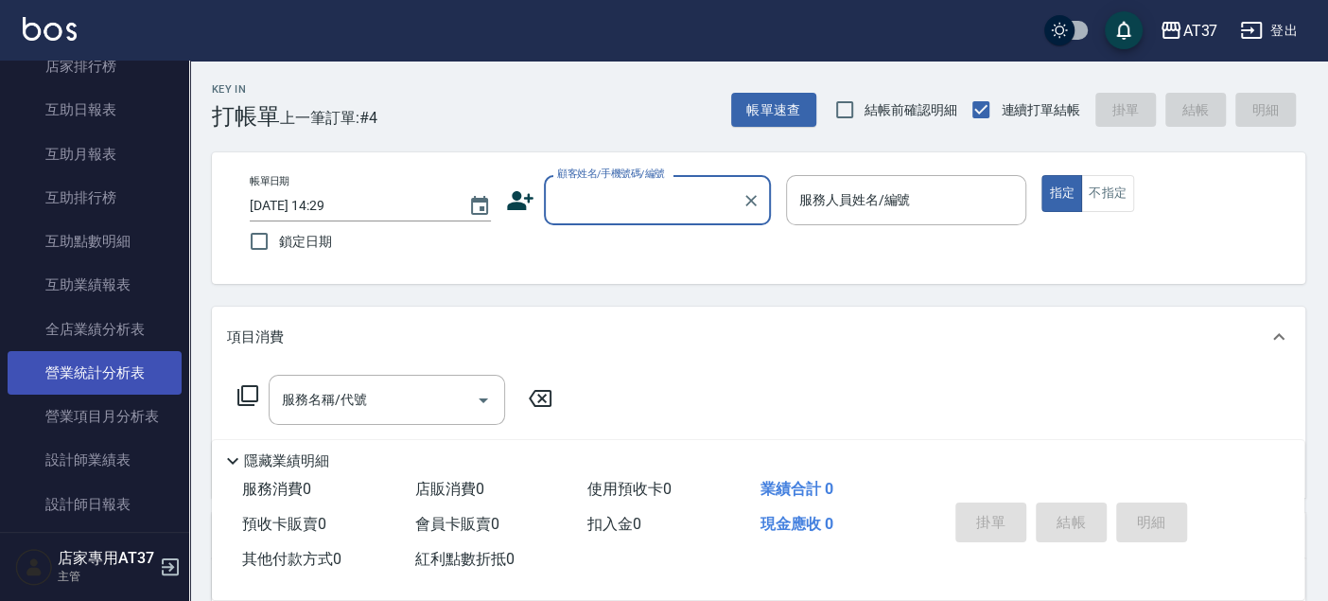
click at [130, 384] on link "營業統計分析表" at bounding box center [95, 373] width 174 height 44
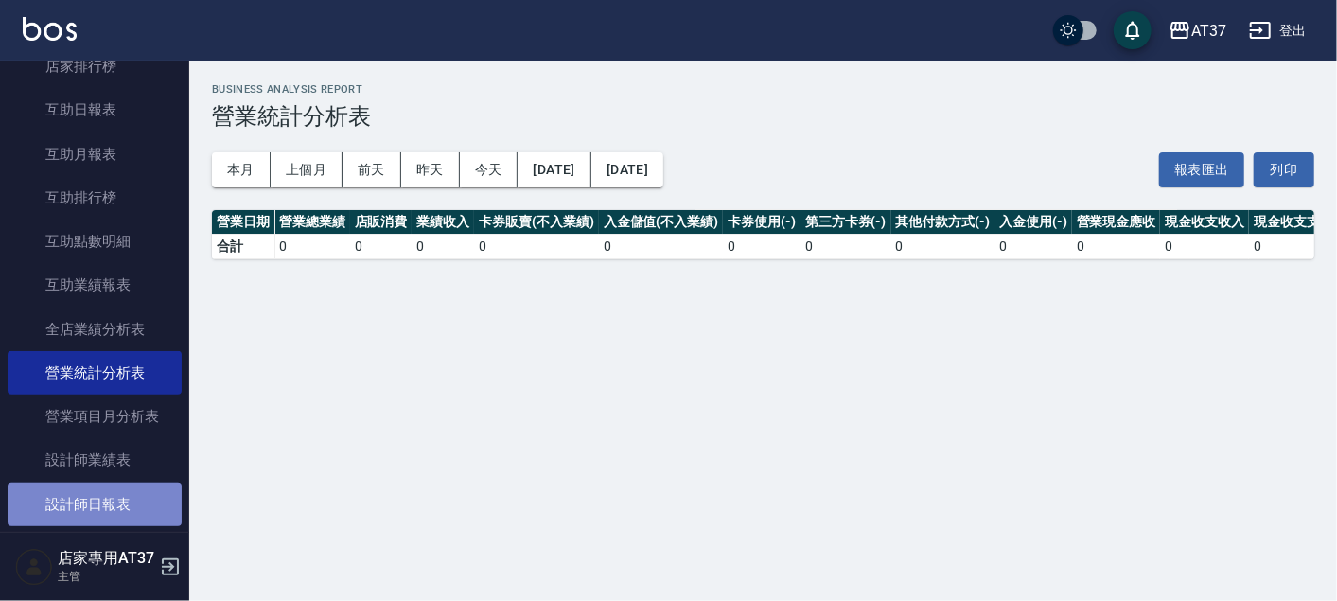
click at [149, 484] on link "設計師日報表" at bounding box center [95, 504] width 174 height 44
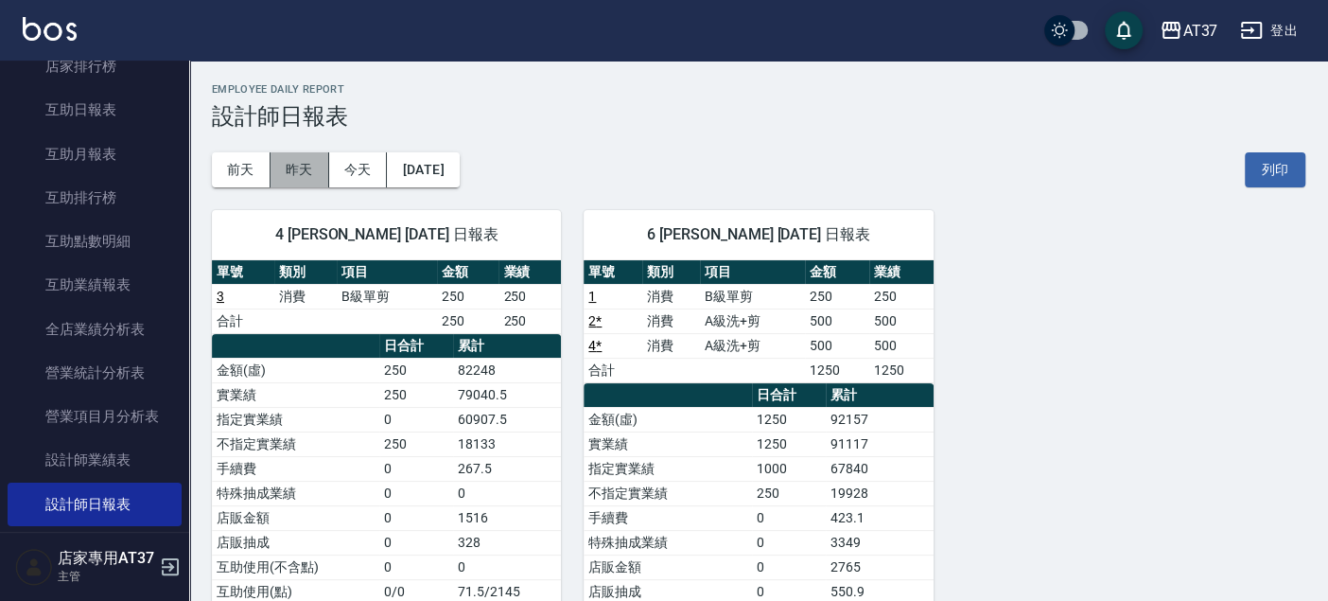
click at [290, 182] on button "昨天" at bounding box center [300, 169] width 59 height 35
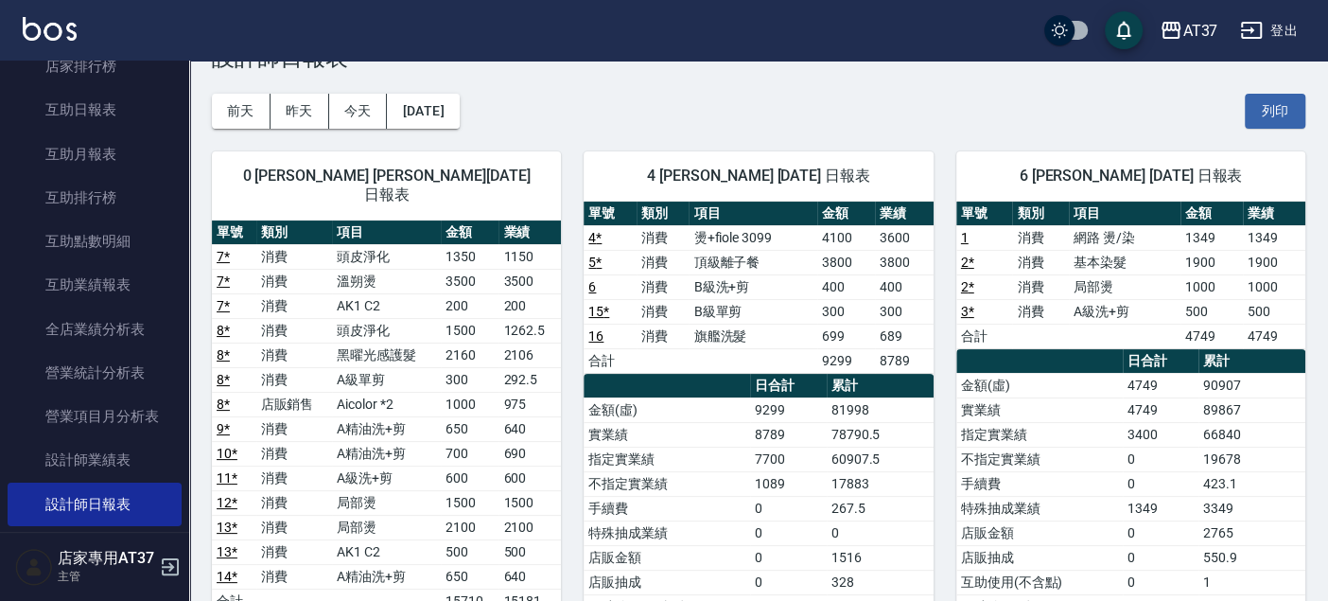
scroll to position [105, 0]
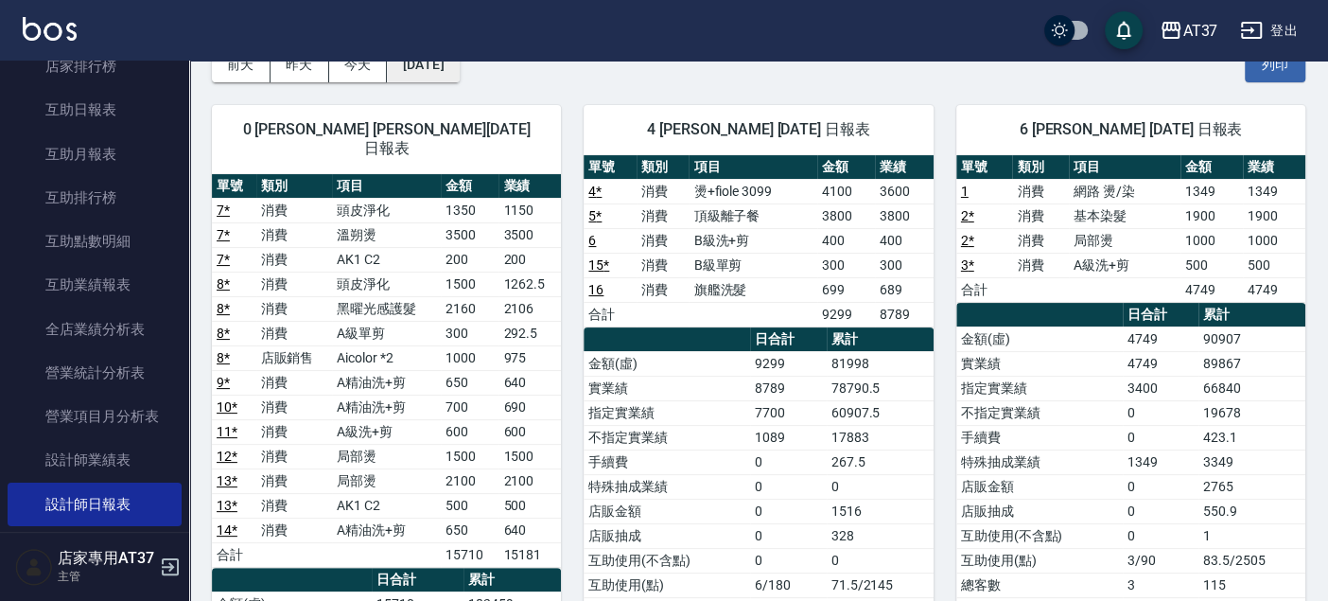
click at [445, 72] on button "[DATE]" at bounding box center [423, 64] width 72 height 35
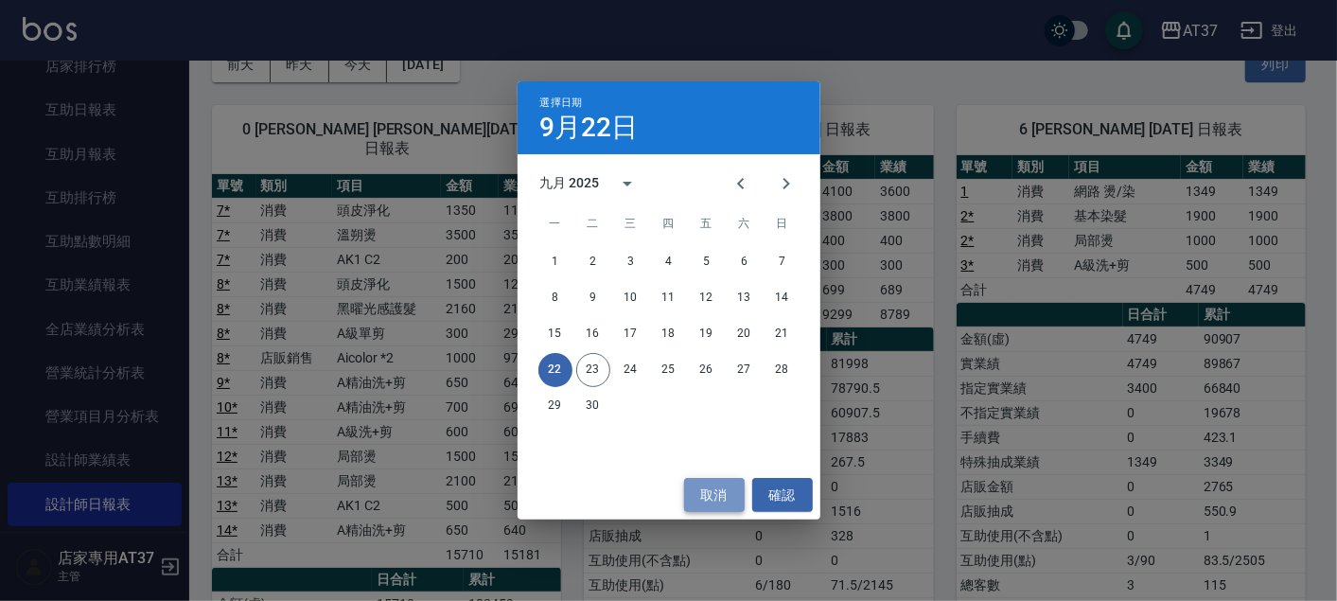
click at [710, 482] on button "取消" at bounding box center [714, 495] width 61 height 35
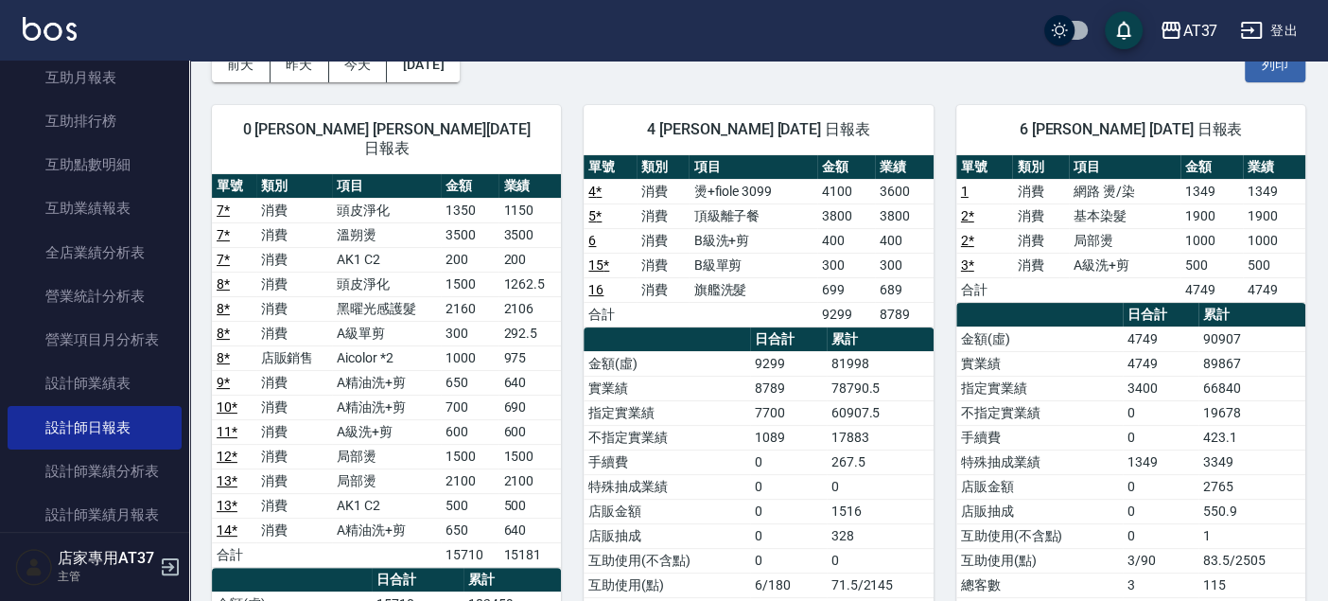
scroll to position [735, 0]
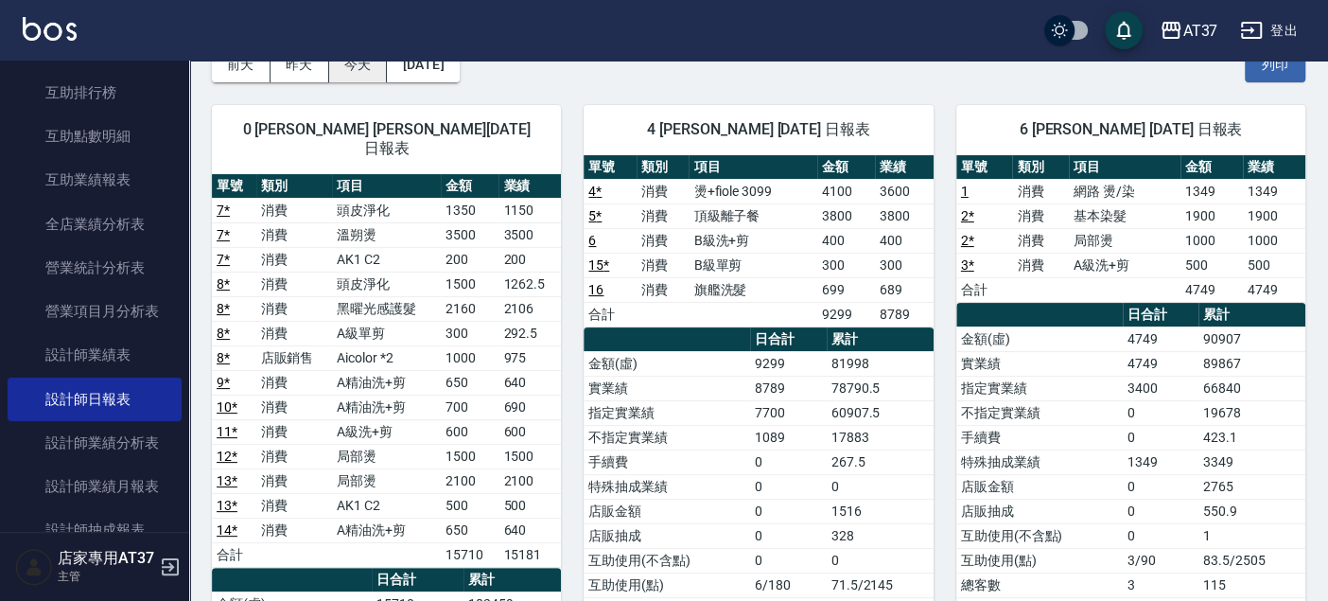
click at [376, 72] on button "今天" at bounding box center [358, 64] width 59 height 35
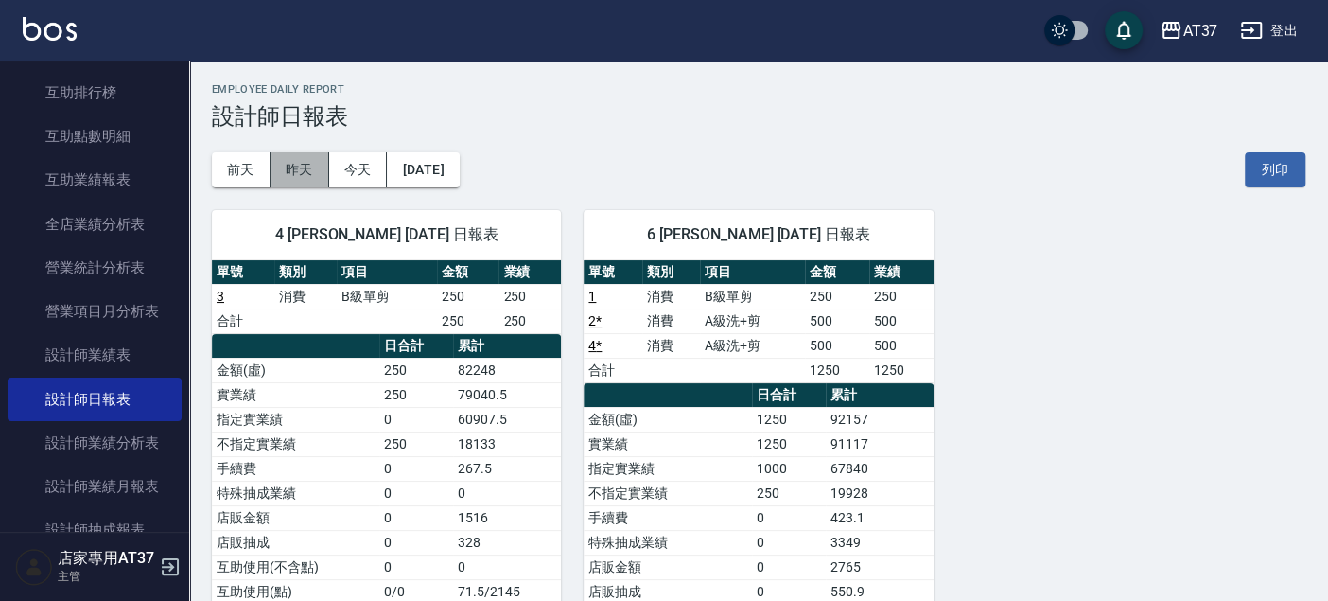
click at [289, 172] on button "昨天" at bounding box center [300, 169] width 59 height 35
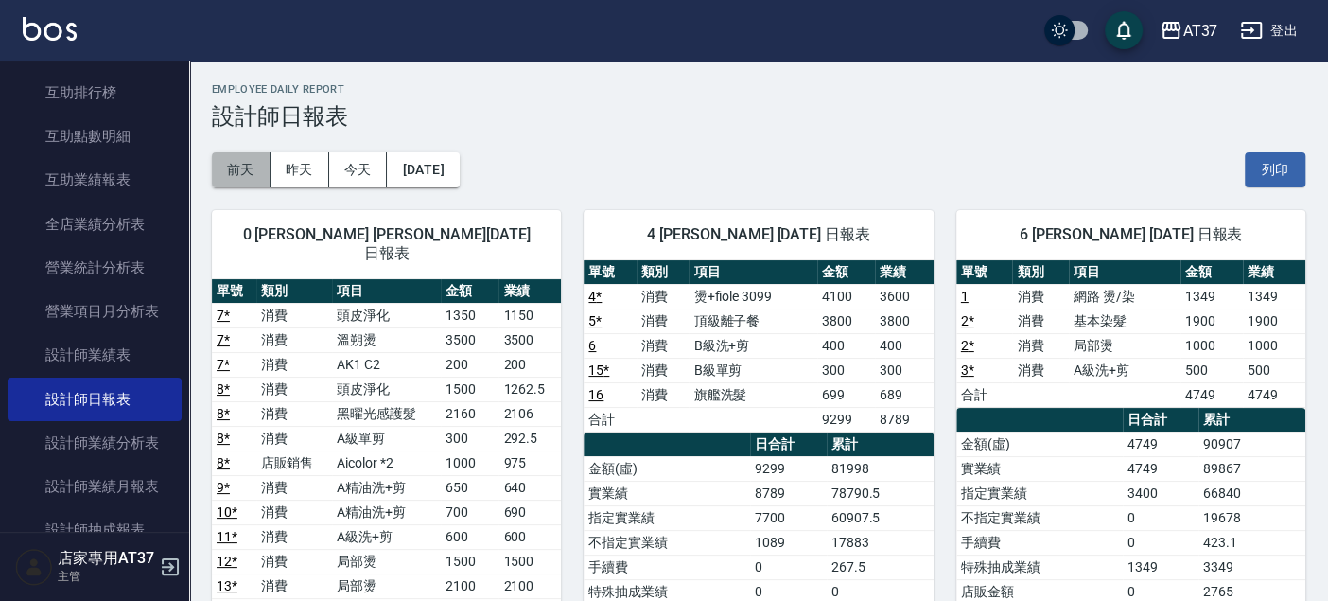
click at [259, 169] on button "前天" at bounding box center [241, 169] width 59 height 35
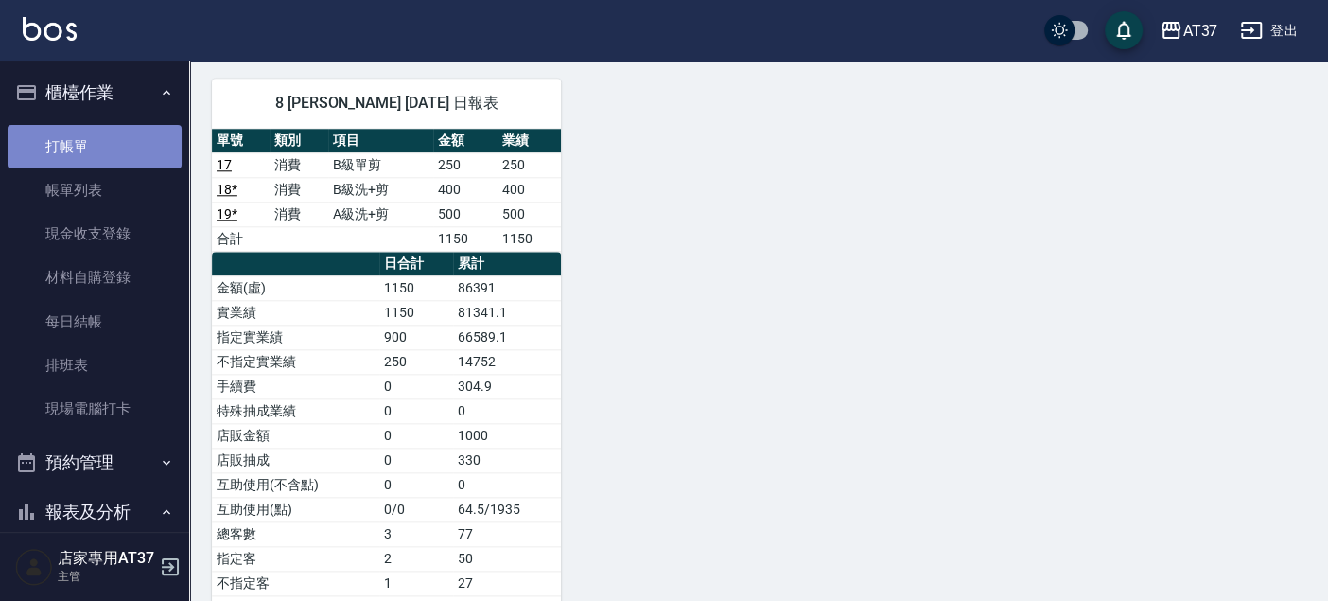
click at [99, 148] on link "打帳單" at bounding box center [95, 147] width 174 height 44
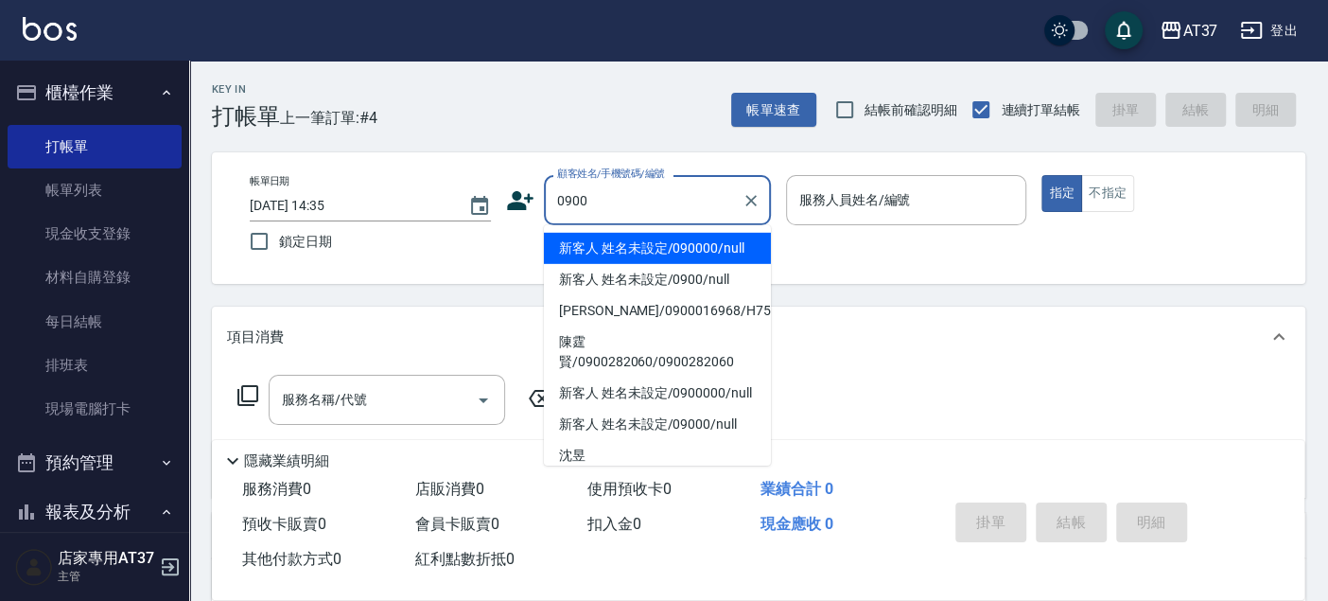
click at [692, 242] on li "新客人 姓名未設定/090000/null" at bounding box center [657, 248] width 227 height 31
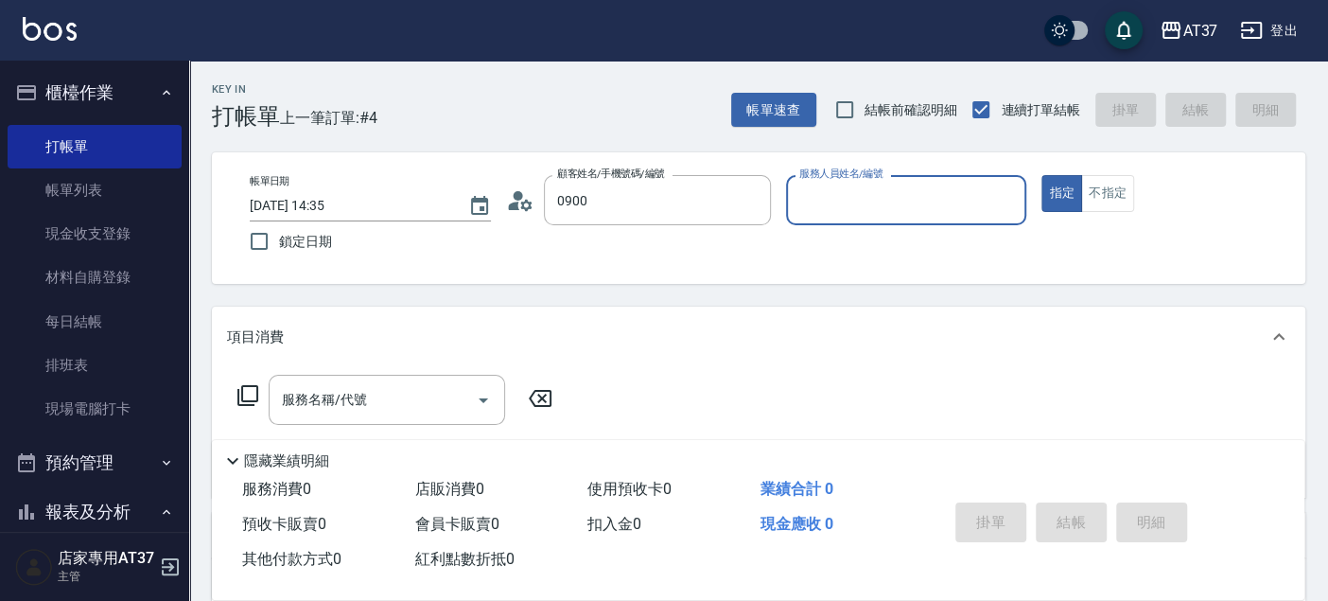
type input "新客人 姓名未設定/090000/null"
click at [815, 210] on input "服務人員姓名/編號" at bounding box center [907, 200] width 224 height 33
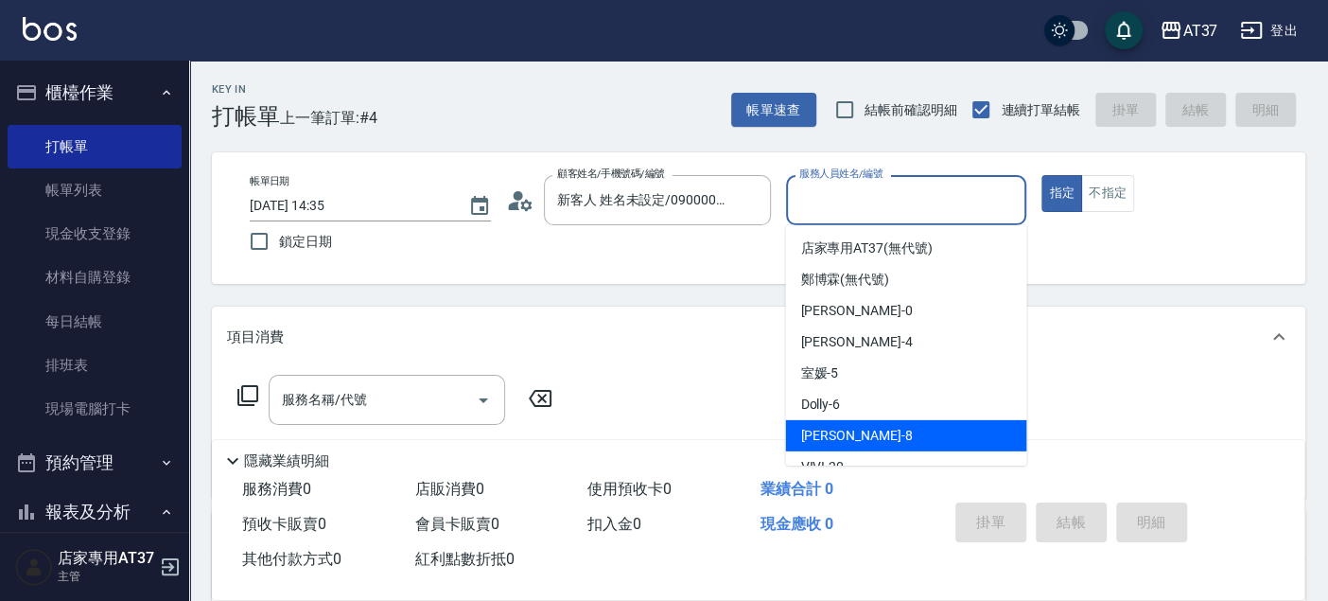
click at [850, 435] on div "Peggy -8" at bounding box center [905, 435] width 241 height 31
type input "Peggy-8"
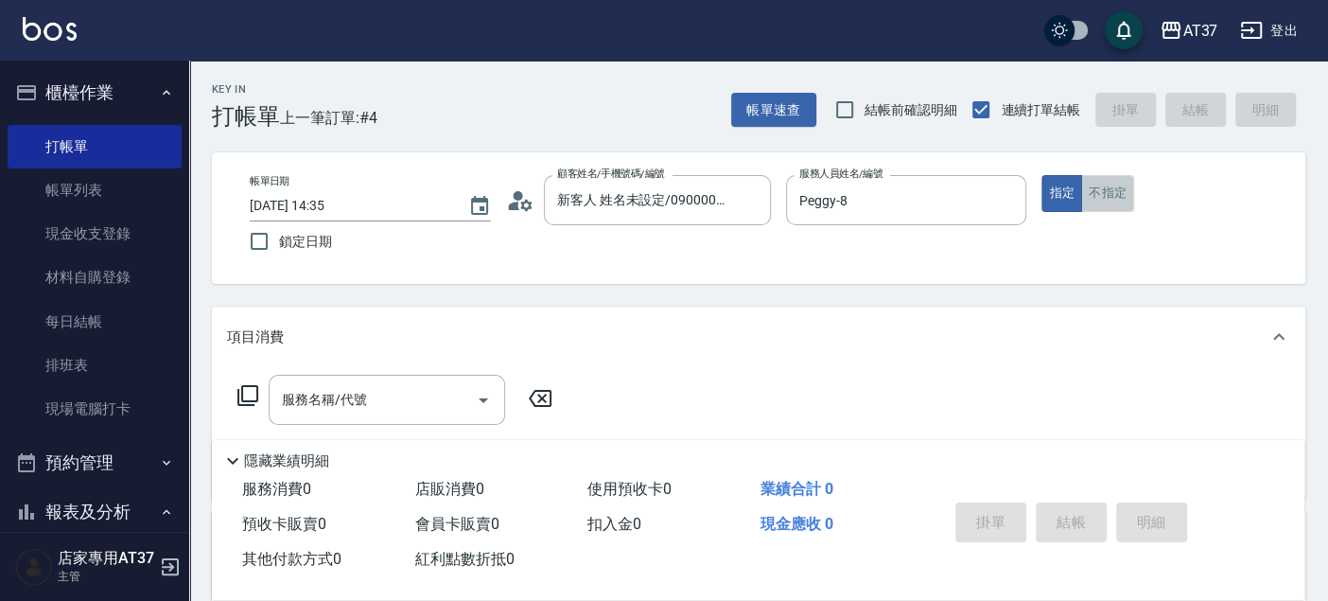
click at [1095, 206] on button "不指定" at bounding box center [1107, 193] width 53 height 37
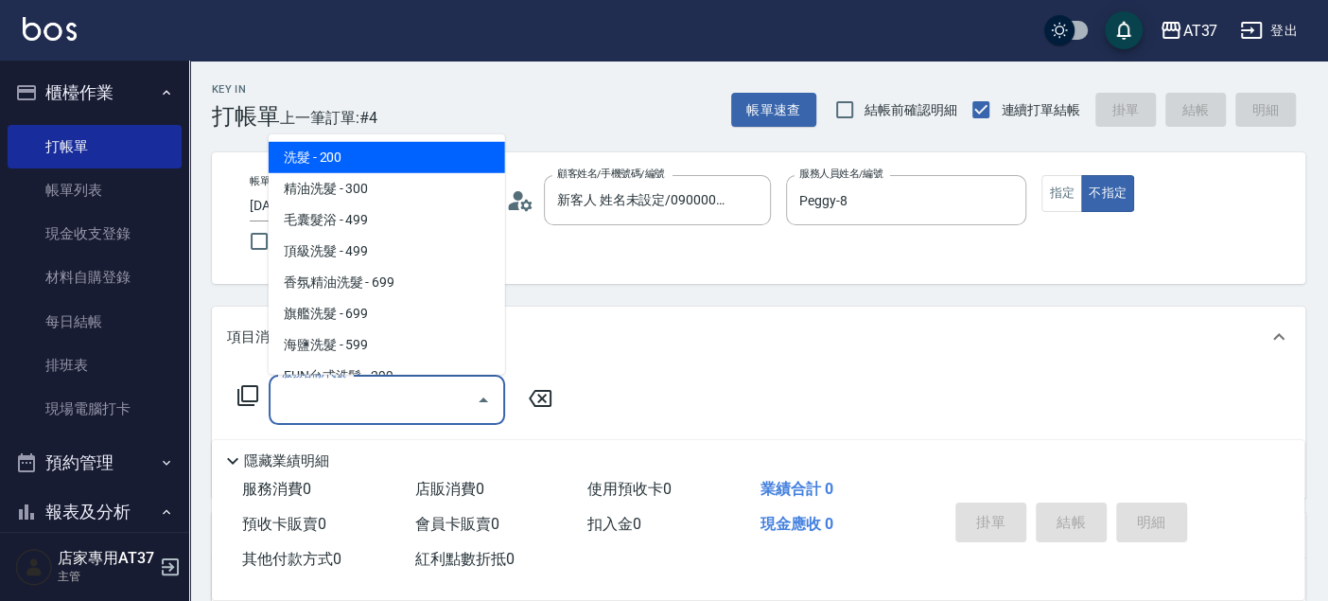
click at [294, 395] on div "服務名稱/代號 服務名稱/代號" at bounding box center [387, 400] width 237 height 50
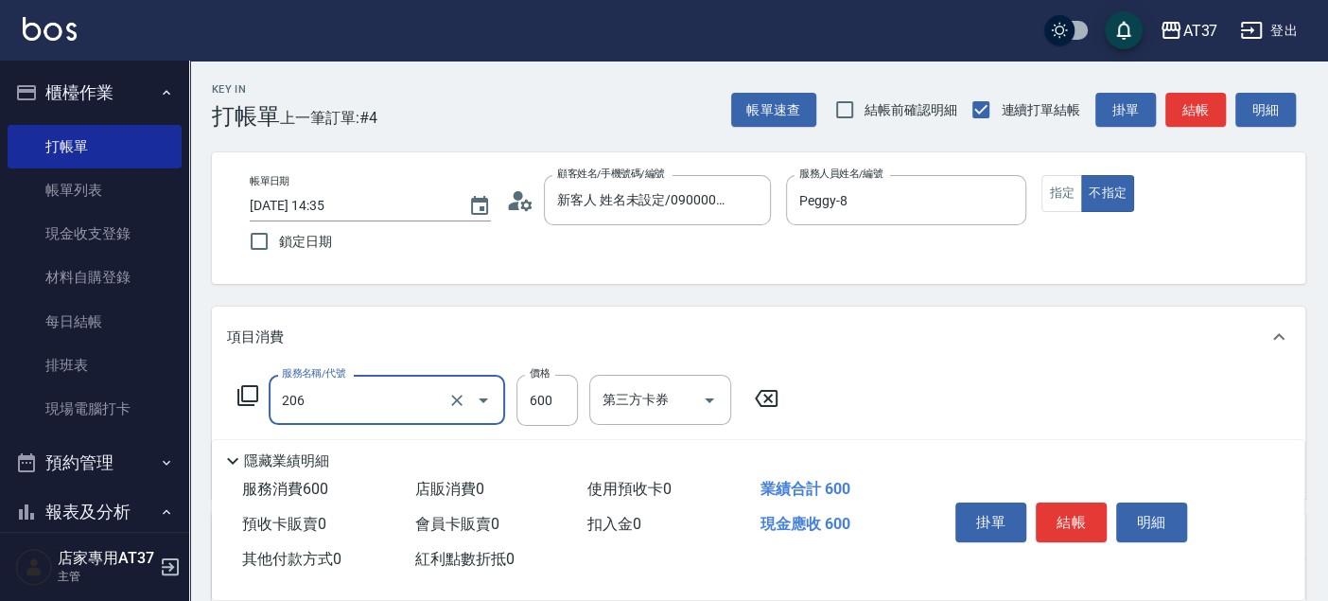
type input "A精油洗+剪(206)"
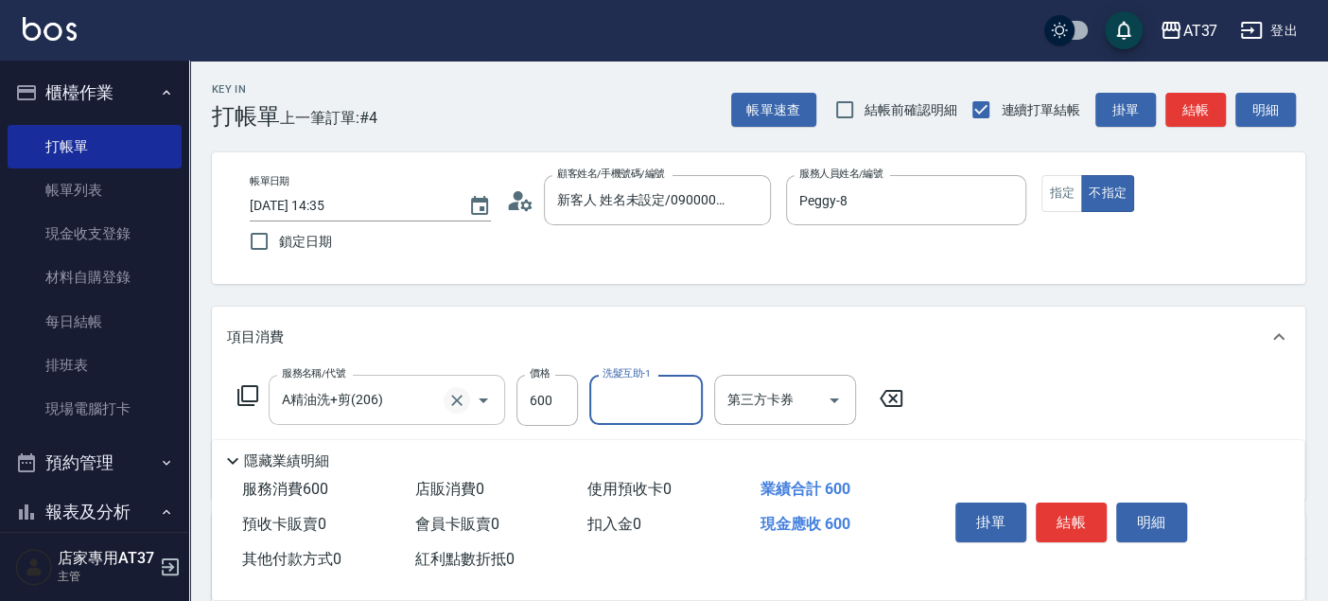
click at [462, 395] on icon "Clear" at bounding box center [456, 400] width 19 height 19
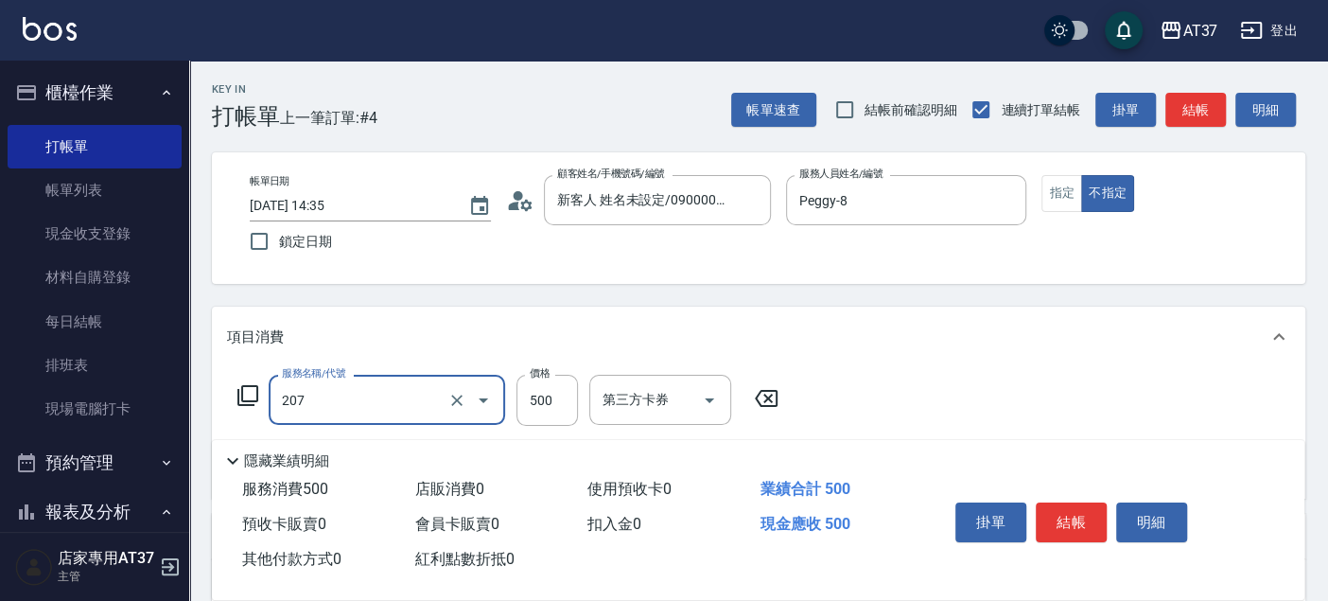
type input "B精油洗+剪(207)"
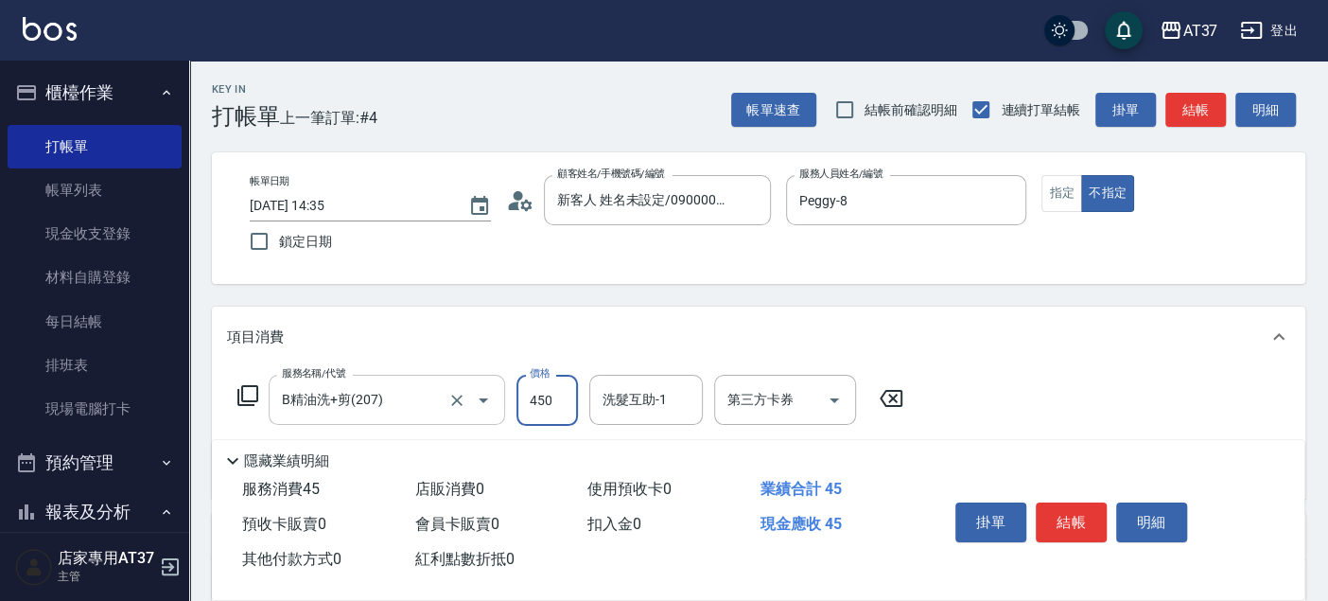
type input "450"
type input "211"
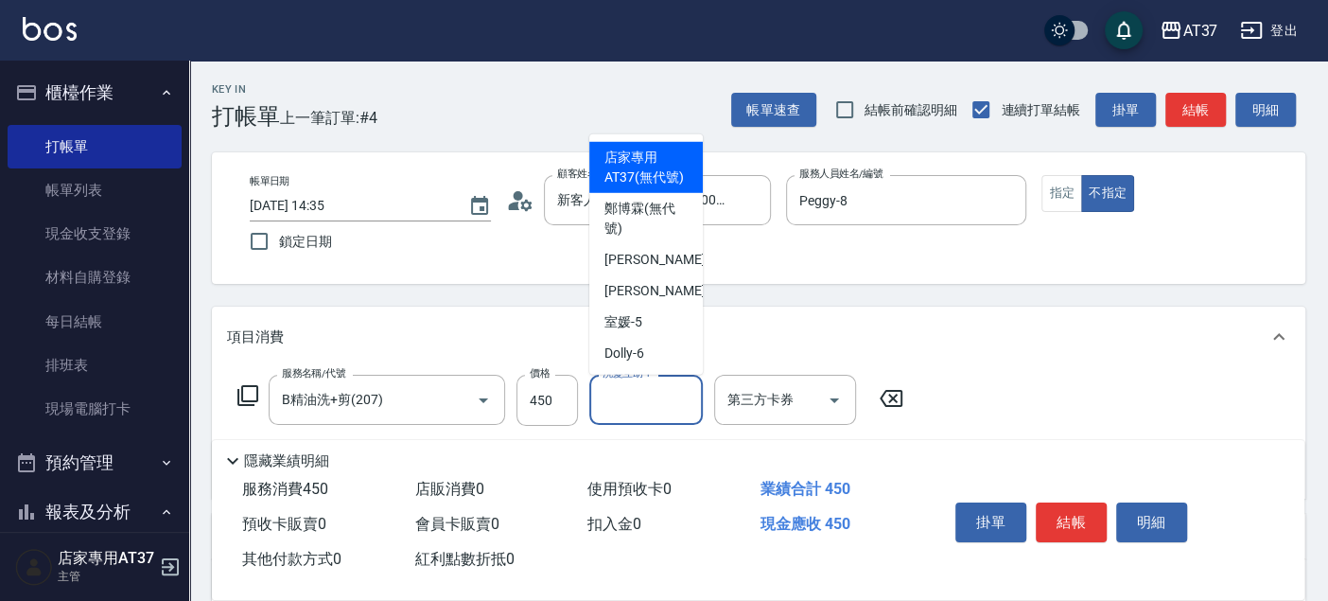
click at [692, 392] on input "洗髮互助-1" at bounding box center [646, 399] width 96 height 33
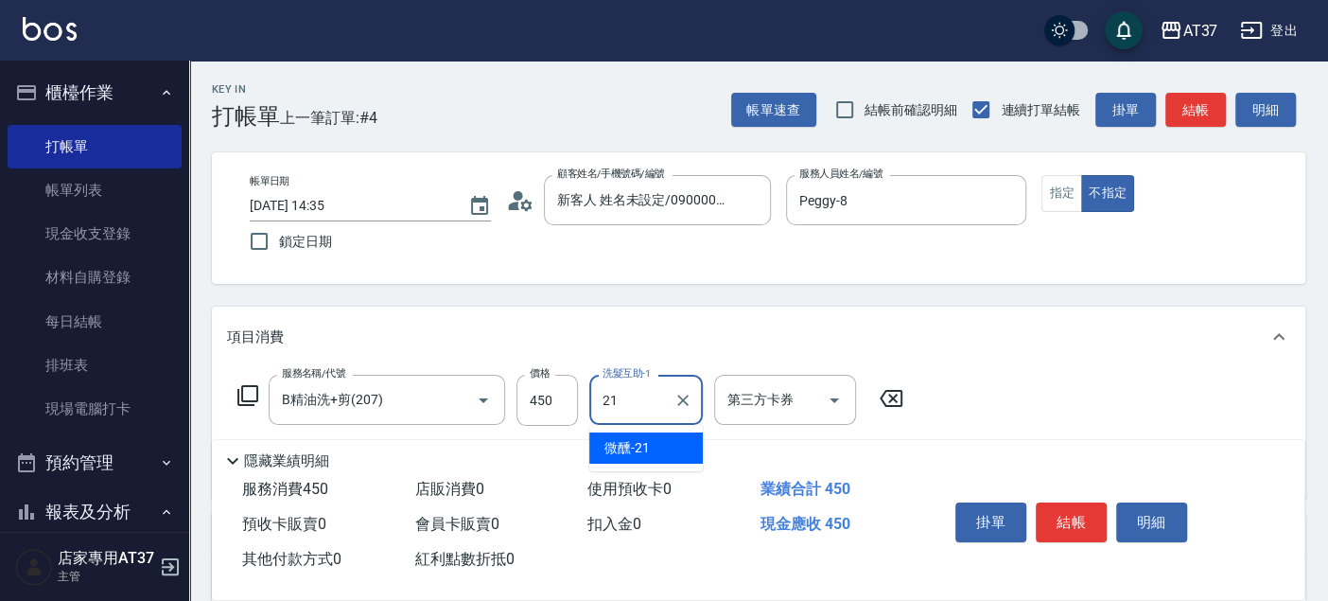
type input "微醺-21"
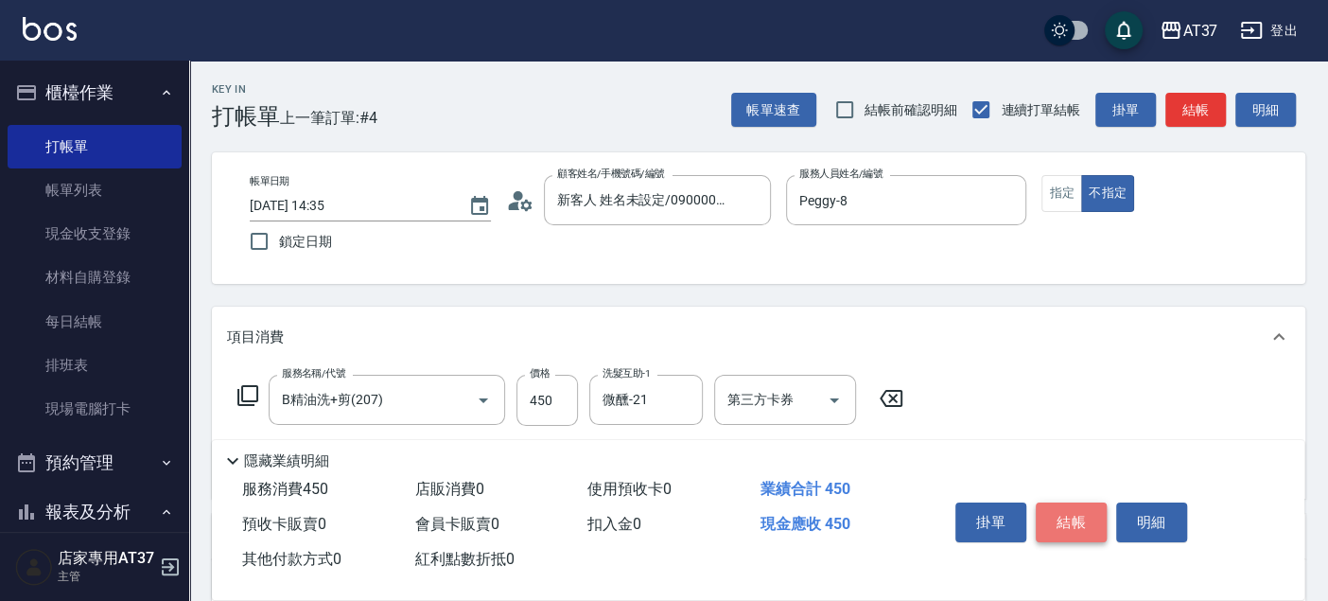
click at [1063, 508] on button "結帳" at bounding box center [1071, 522] width 71 height 40
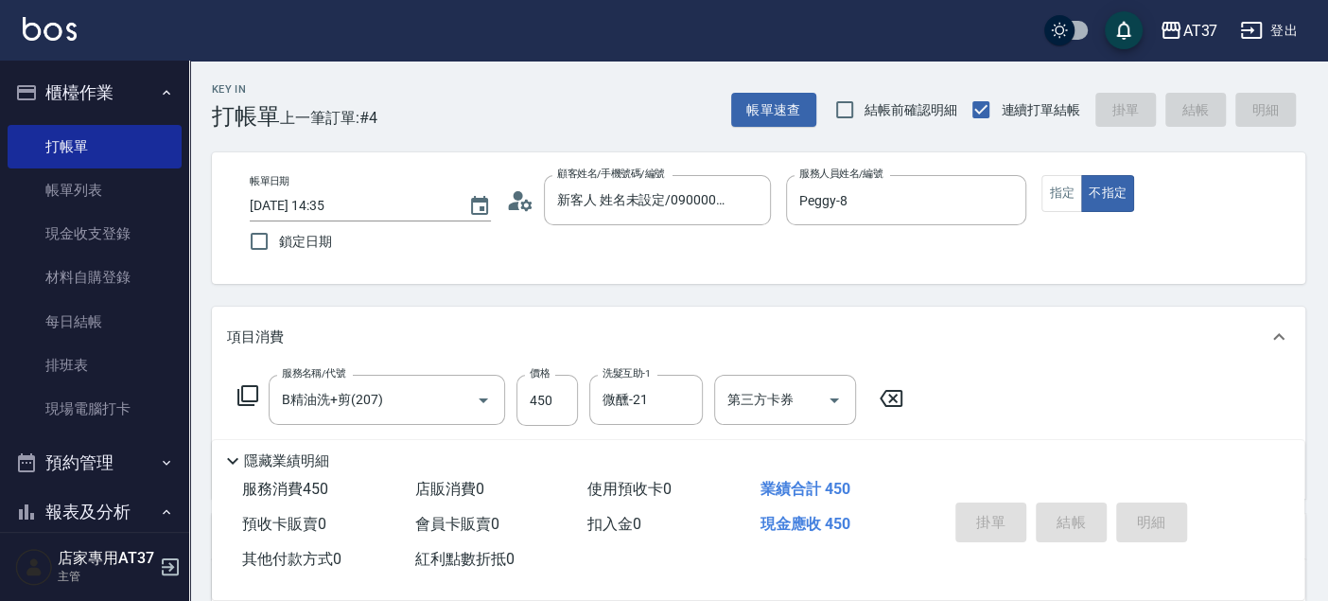
type input "[DATE] 14:53"
